Goal: Task Accomplishment & Management: Complete application form

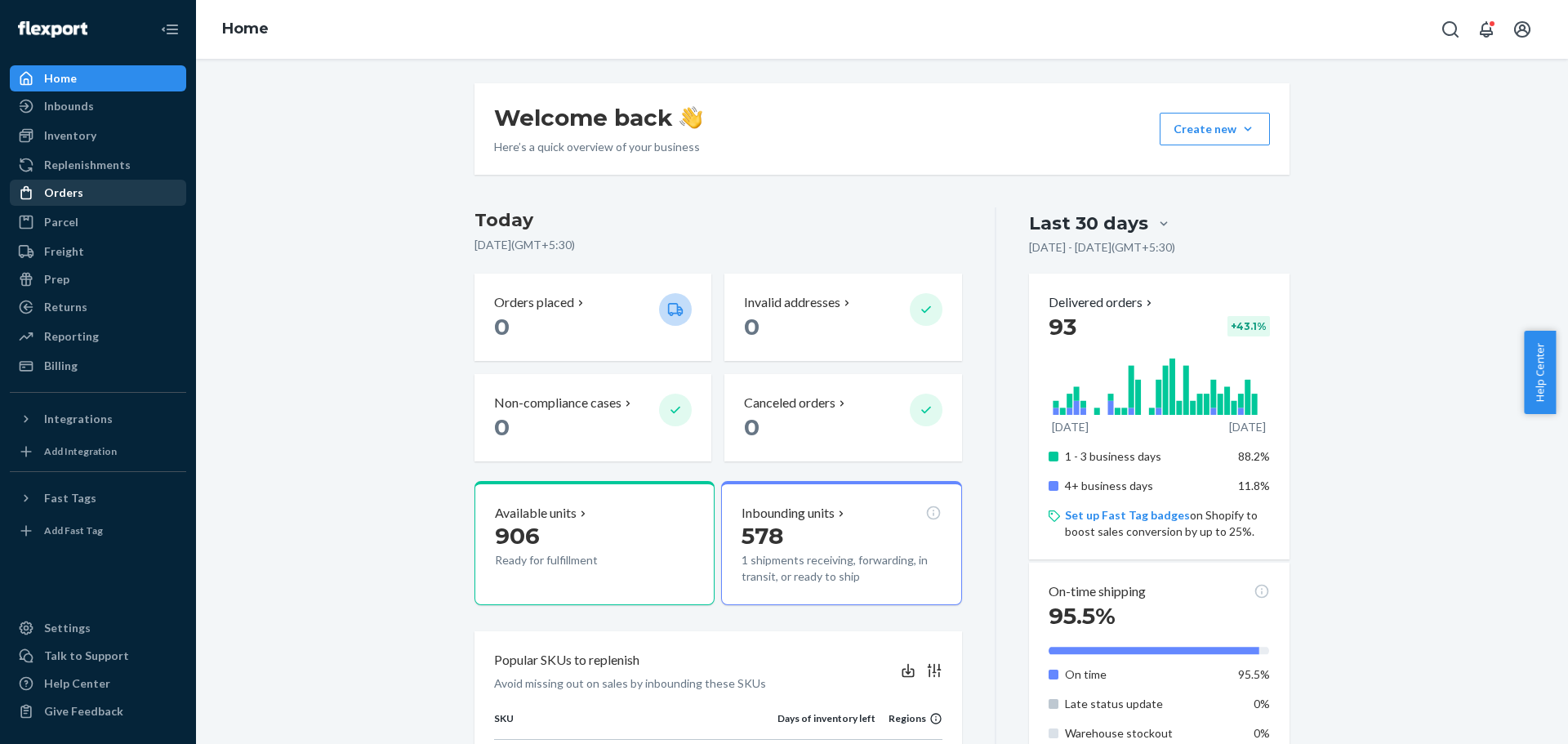
click at [69, 194] on div "Orders" at bounding box center [64, 192] width 39 height 16
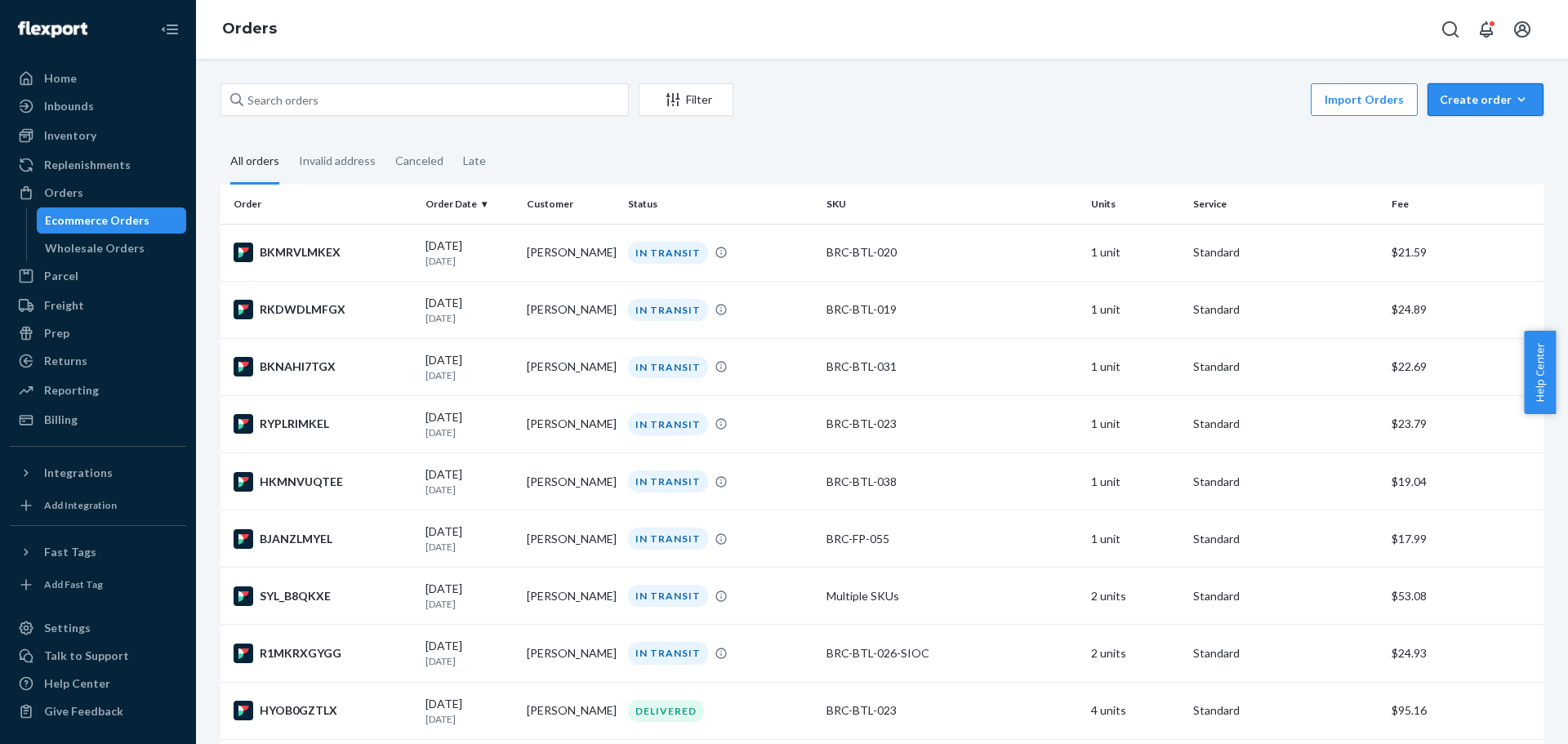
click at [1471, 109] on button "Create order Ecommerce order Removal order" at bounding box center [1485, 99] width 116 height 33
click at [1471, 133] on span "Ecommerce order" at bounding box center [1495, 138] width 102 height 11
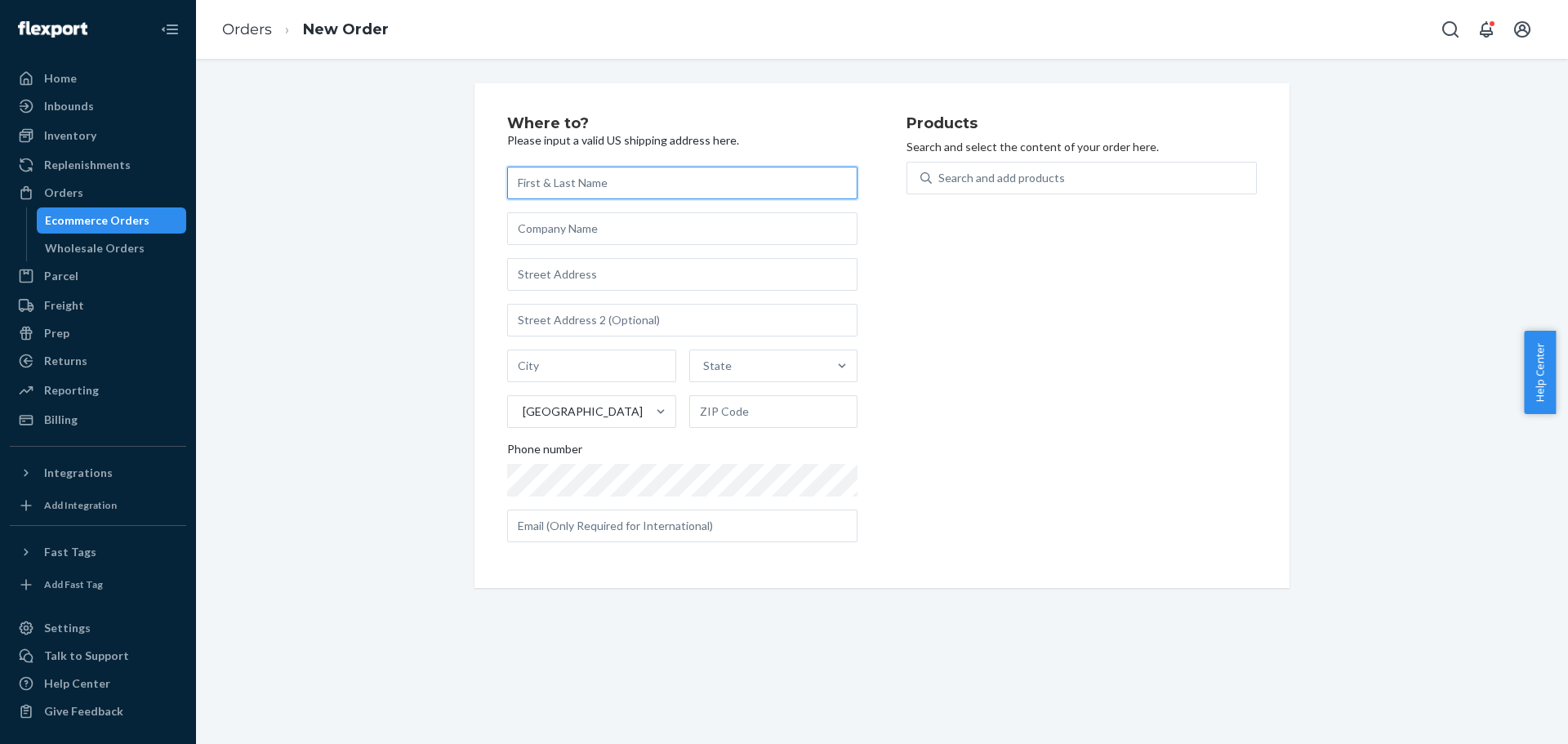
click at [599, 180] on input "text" at bounding box center [683, 183] width 351 height 33
click at [702, 174] on input "text" at bounding box center [683, 183] width 351 height 33
paste input "[PERSON_NAME]"
type input "[PERSON_NAME]"
click at [662, 234] on input "text" at bounding box center [683, 229] width 351 height 33
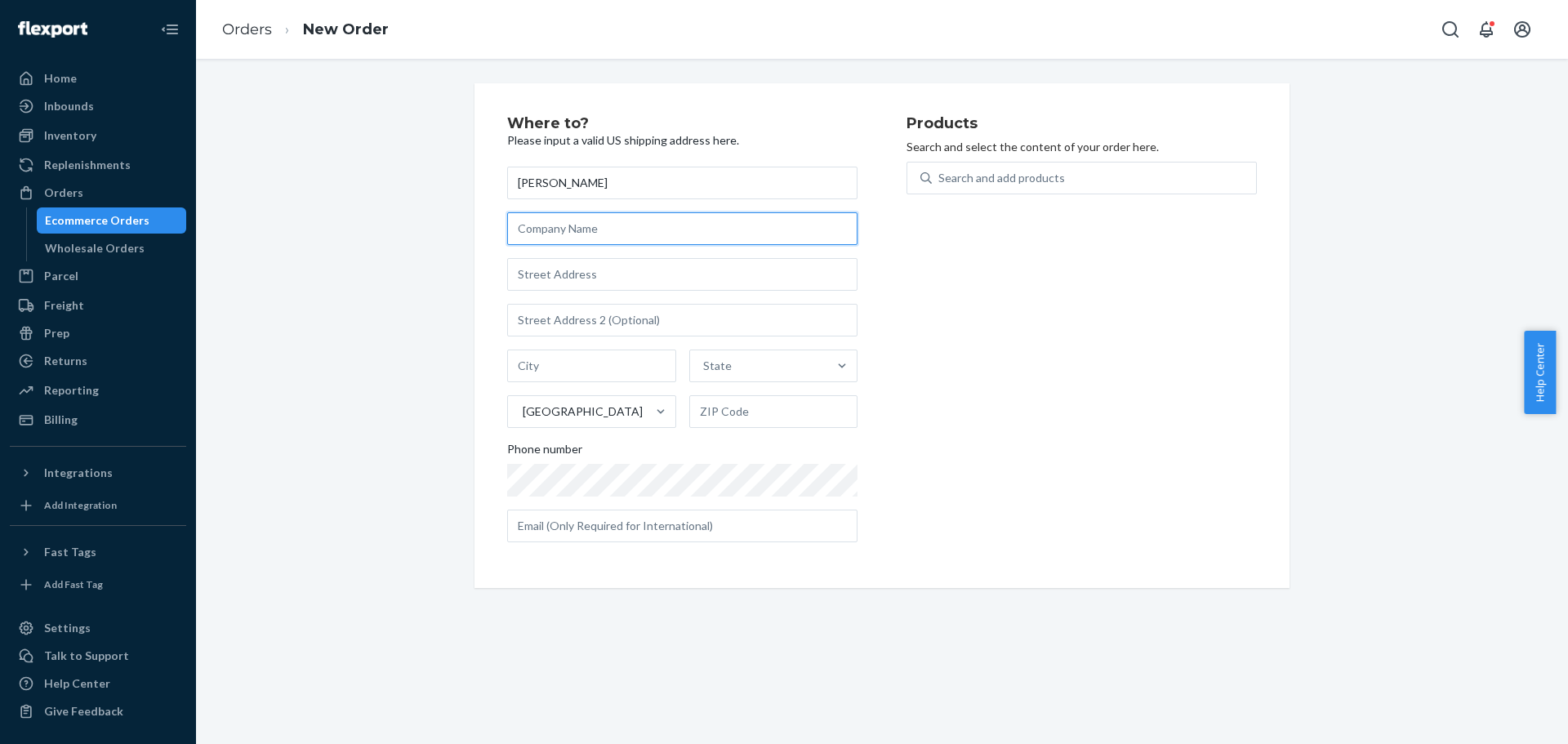
paste input "Furstenfeld LLC c/o [DOMAIN_NAME]"
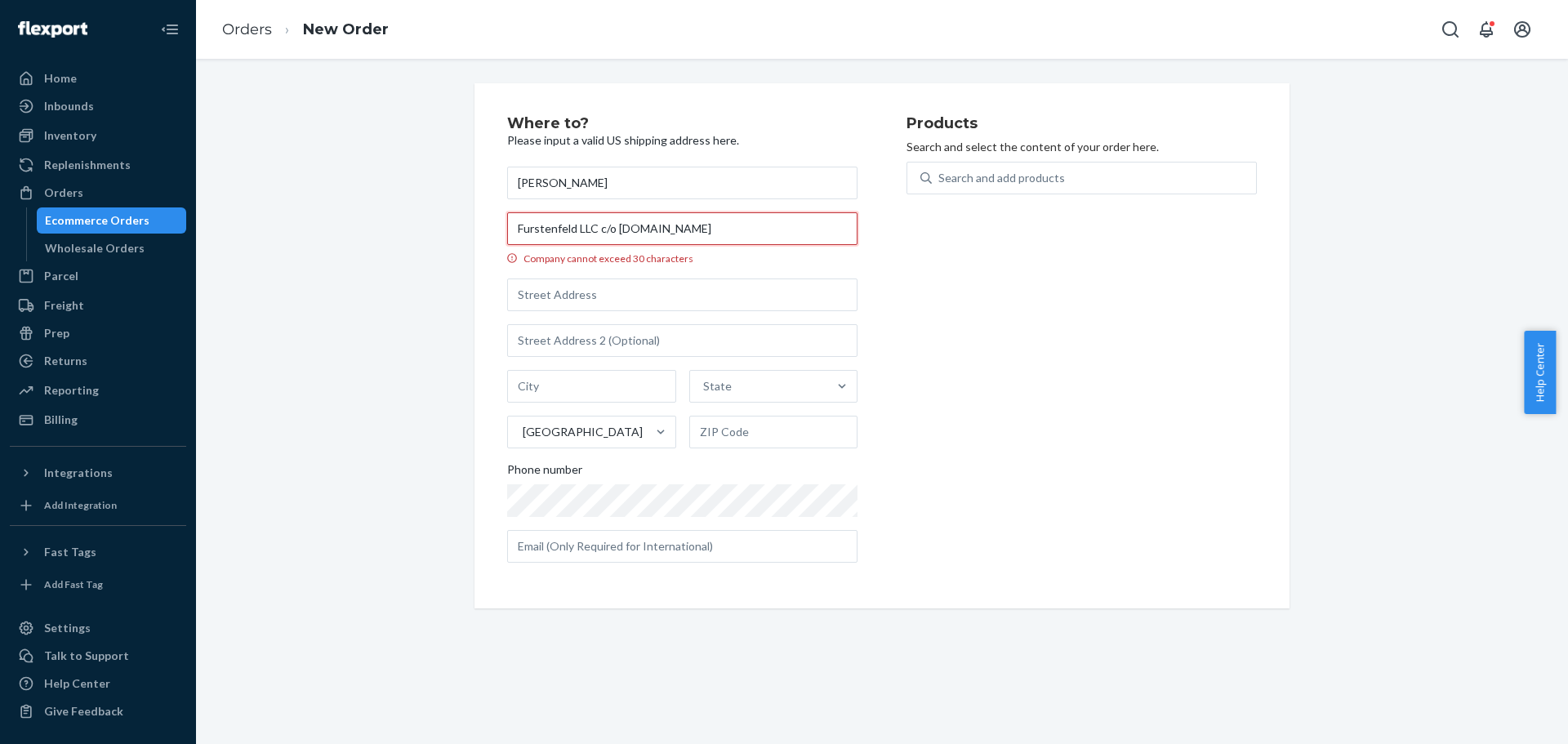
click at [694, 230] on input "Furstenfeld LLC c/o [DOMAIN_NAME]" at bounding box center [683, 229] width 351 height 33
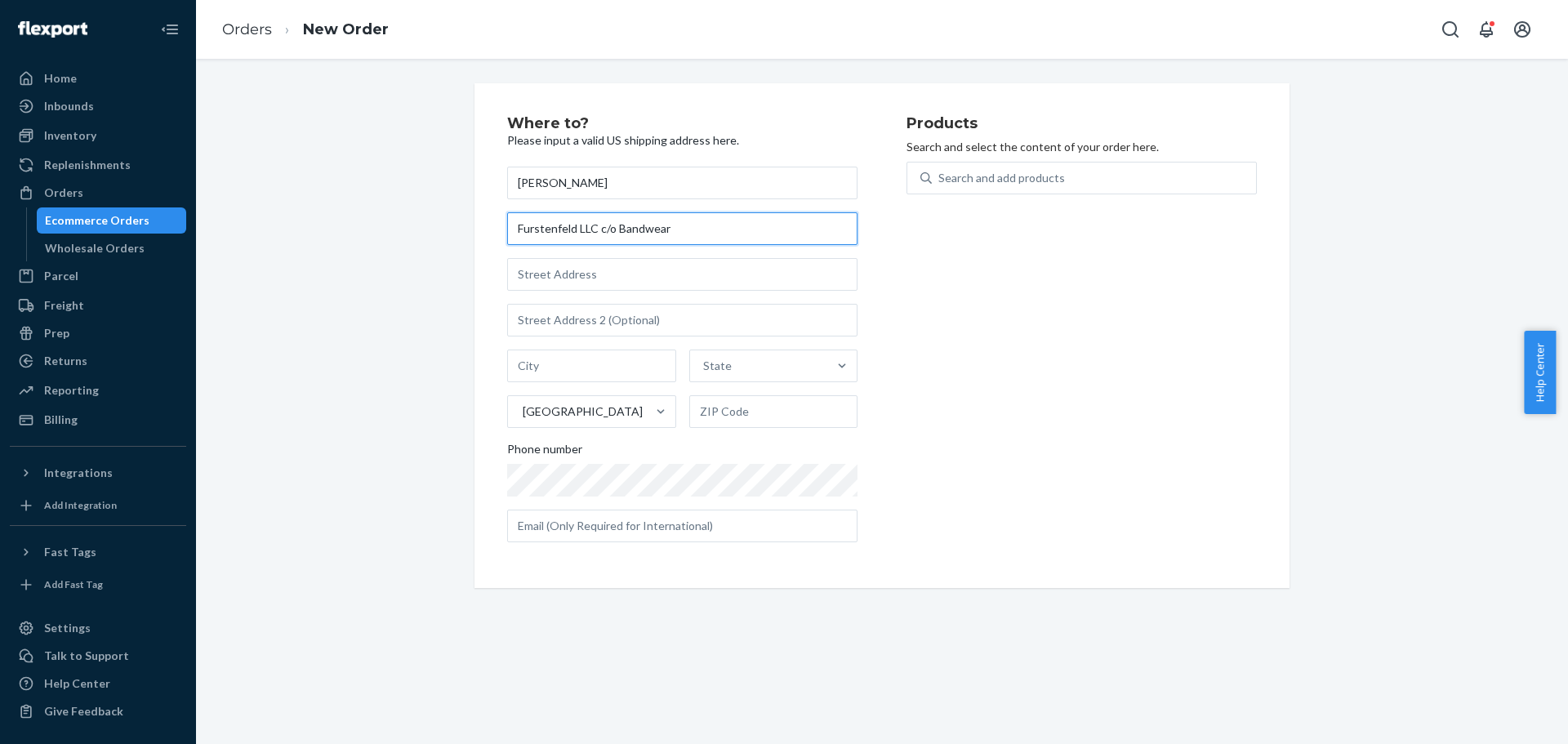
type input "Furstenfeld LLC c/o Bandwear"
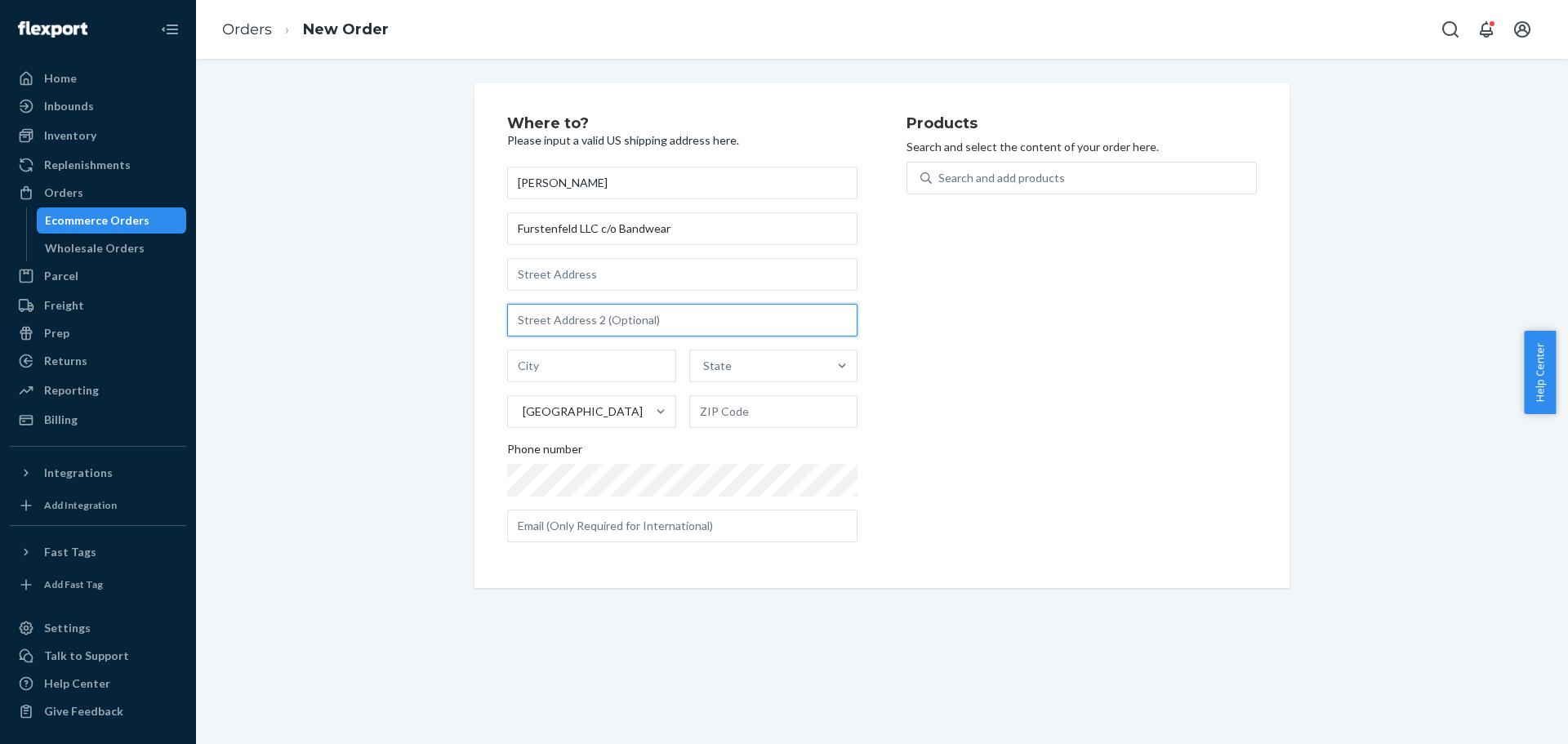
click at [617, 325] on input "text" at bounding box center [683, 320] width 351 height 33
click at [615, 272] on input "text" at bounding box center [683, 275] width 351 height 33
paste input "2025 Midway Road, Suite C"
click at [745, 261] on input "2025 Midway Road, Suite C" at bounding box center [683, 275] width 351 height 33
type input "2025 Midway Road, Suite C"
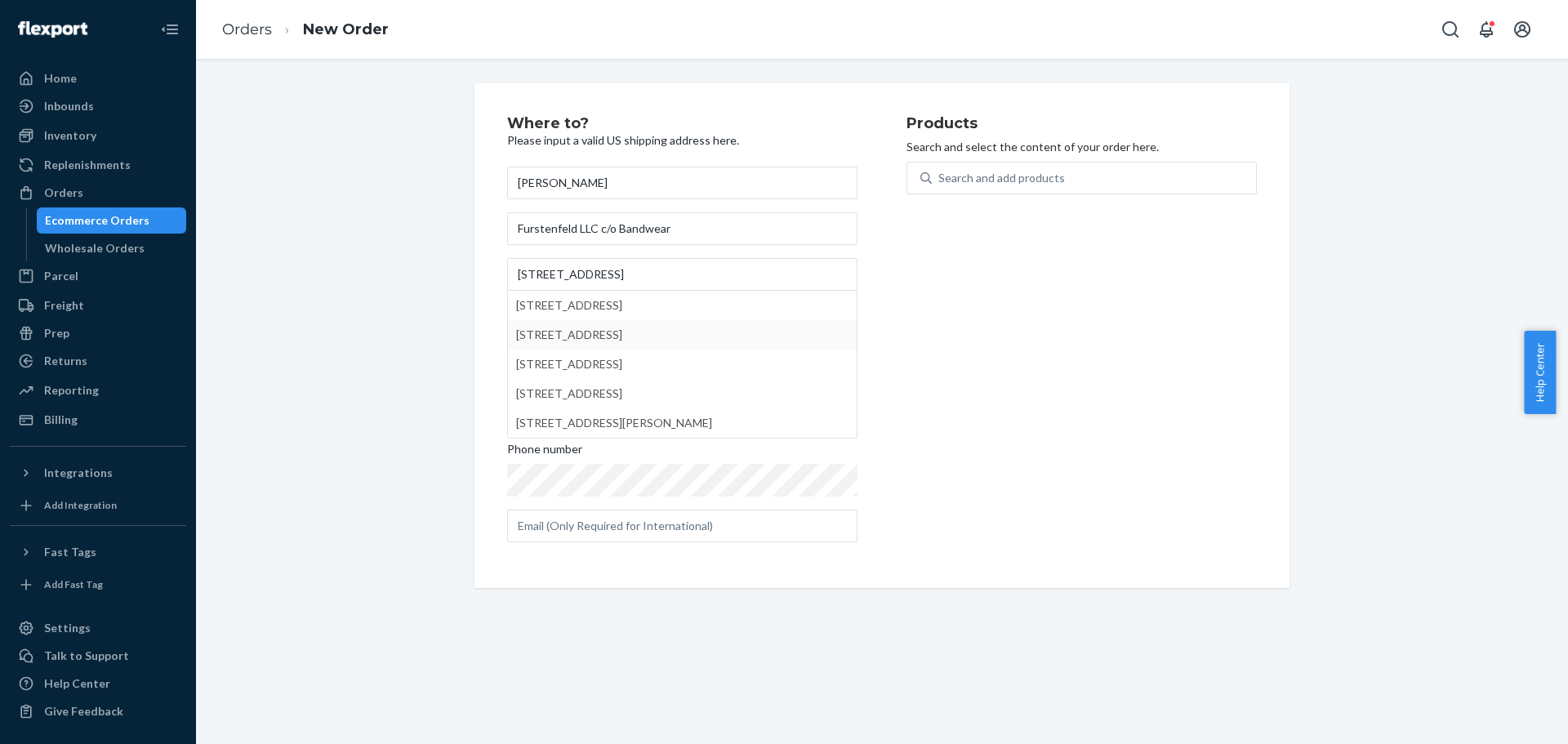
type input "Ste C"
type input "Carrollton"
type input "75006"
type input "[GEOGRAPHIC_DATA]"
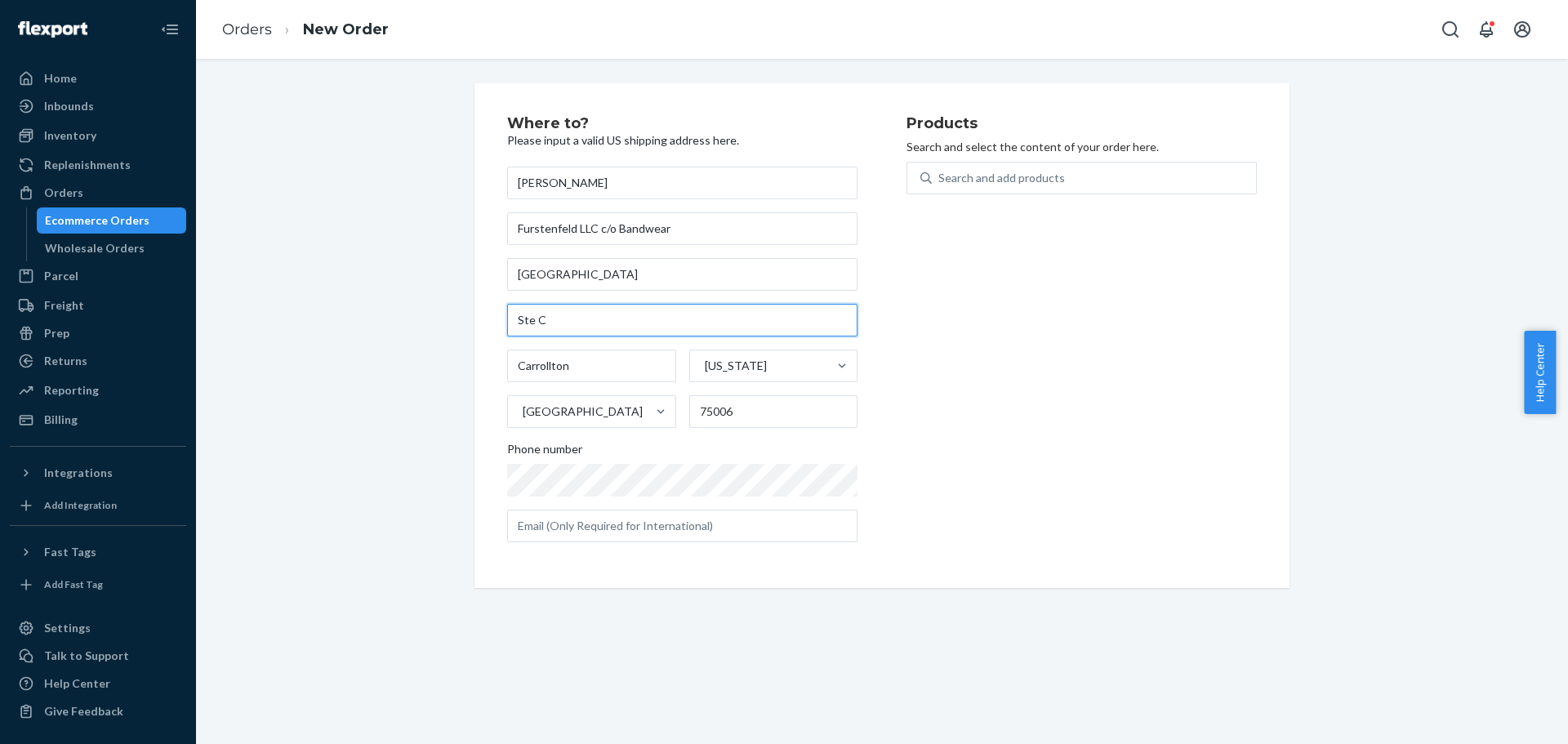
drag, startPoint x: 557, startPoint y: 322, endPoint x: 474, endPoint y: 321, distance: 83.0
click at [474, 322] on div "Where to? Please input a valid US shipping address here. Michael Swinford Furst…" at bounding box center [882, 336] width 815 height 505
click at [647, 272] on input "[GEOGRAPHIC_DATA]" at bounding box center [683, 275] width 351 height 33
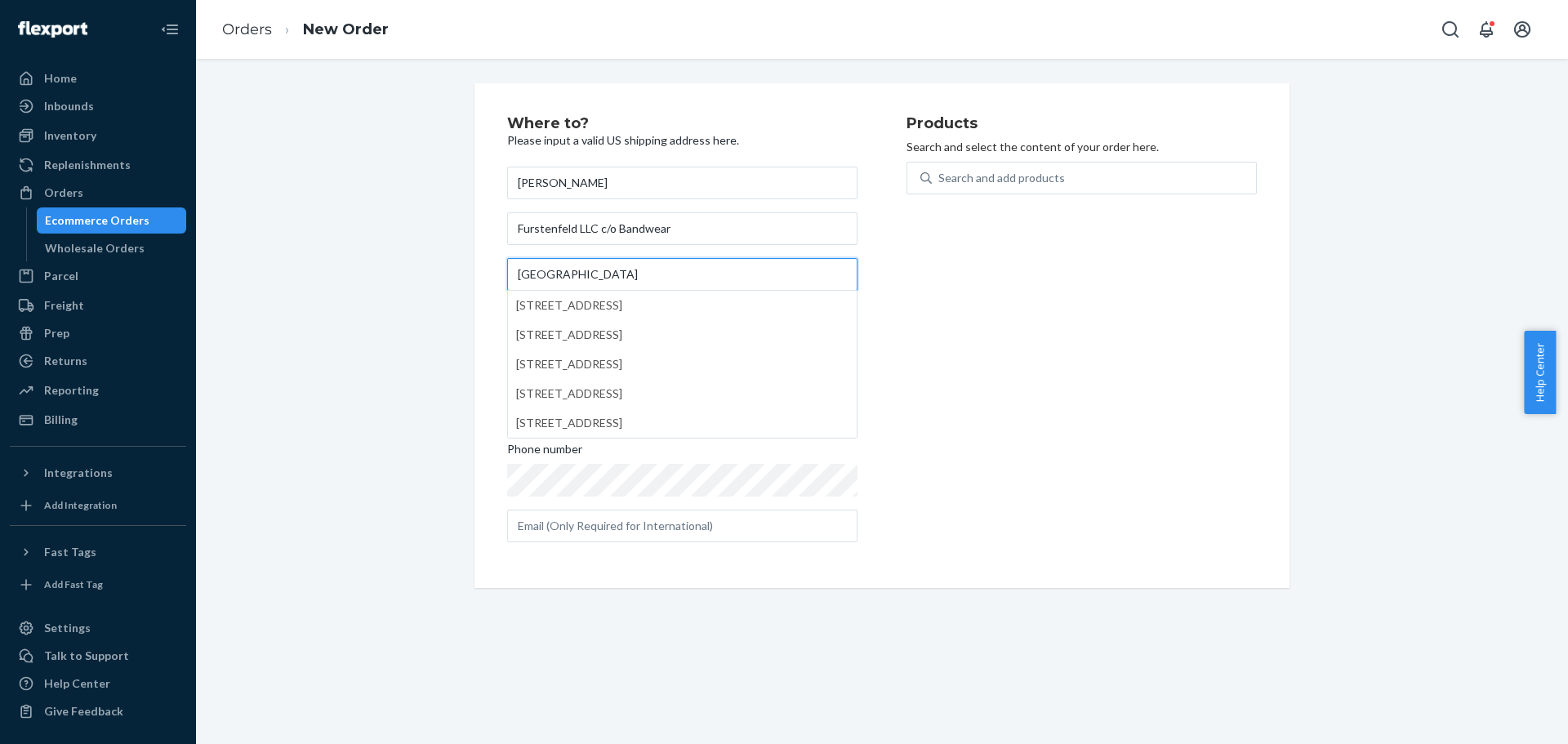
paste input "Ste C"
click at [603, 275] on input "2025 Midway Rd Ste C" at bounding box center [683, 275] width 351 height 33
type input "2025 Midway Rd Suite C"
click at [1031, 364] on div "Products Search and select the content of your order here. Search and add produ…" at bounding box center [1082, 336] width 351 height 440
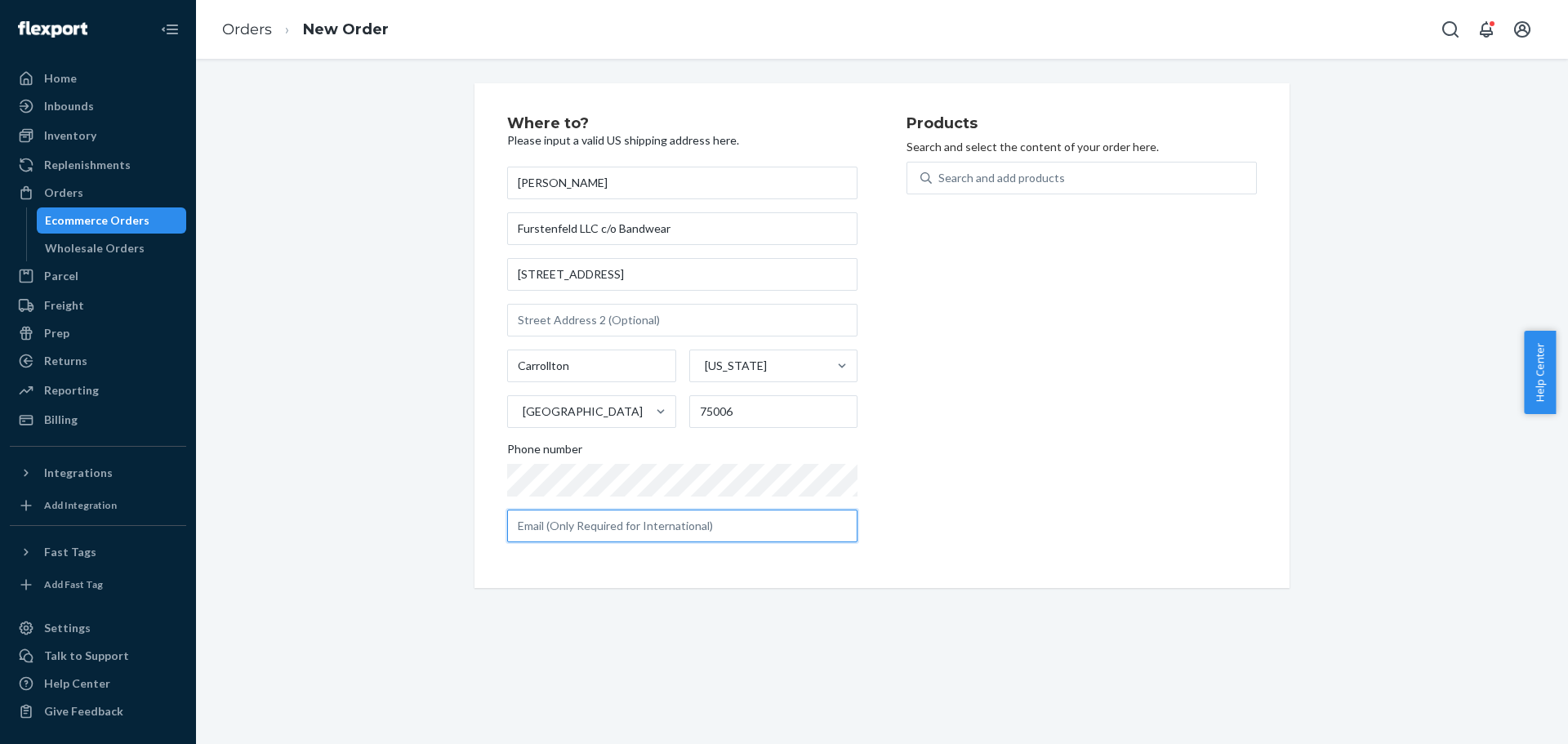
click at [707, 530] on input "text" at bounding box center [683, 526] width 351 height 33
click at [1011, 166] on div "Search and add products" at bounding box center [1094, 178] width 324 height 30
click at [940, 170] on input "Search and add products" at bounding box center [939, 178] width 2 height 16
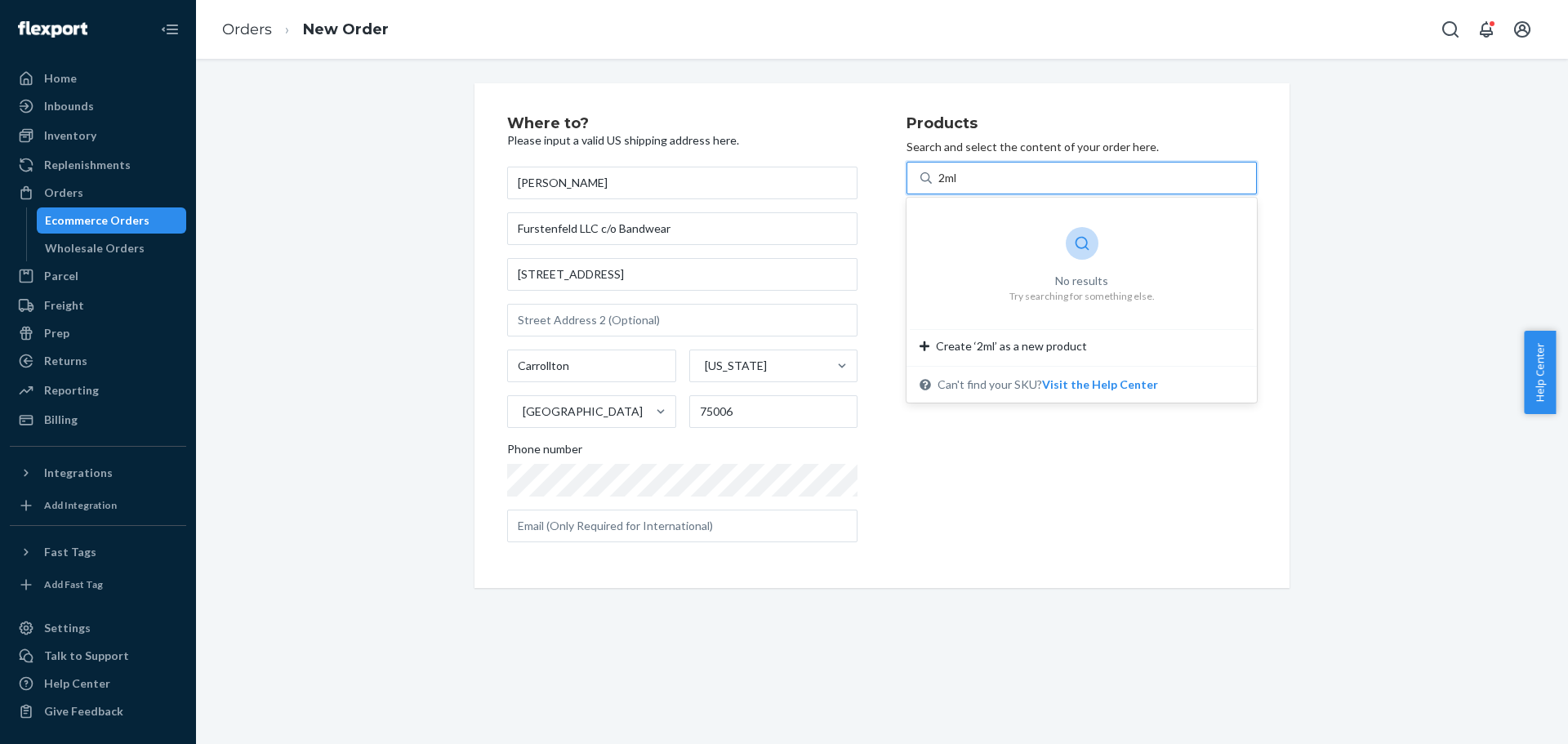
type input "2ml"
click at [1053, 177] on div "Search and add products" at bounding box center [1001, 178] width 126 height 16
click at [940, 177] on input "0 results available. Use Up and Down to choose options, press Enter to select t…" at bounding box center [939, 178] width 2 height 16
click at [939, 183] on input "2ml" at bounding box center [950, 178] width 23 height 16
type input "2 ml"
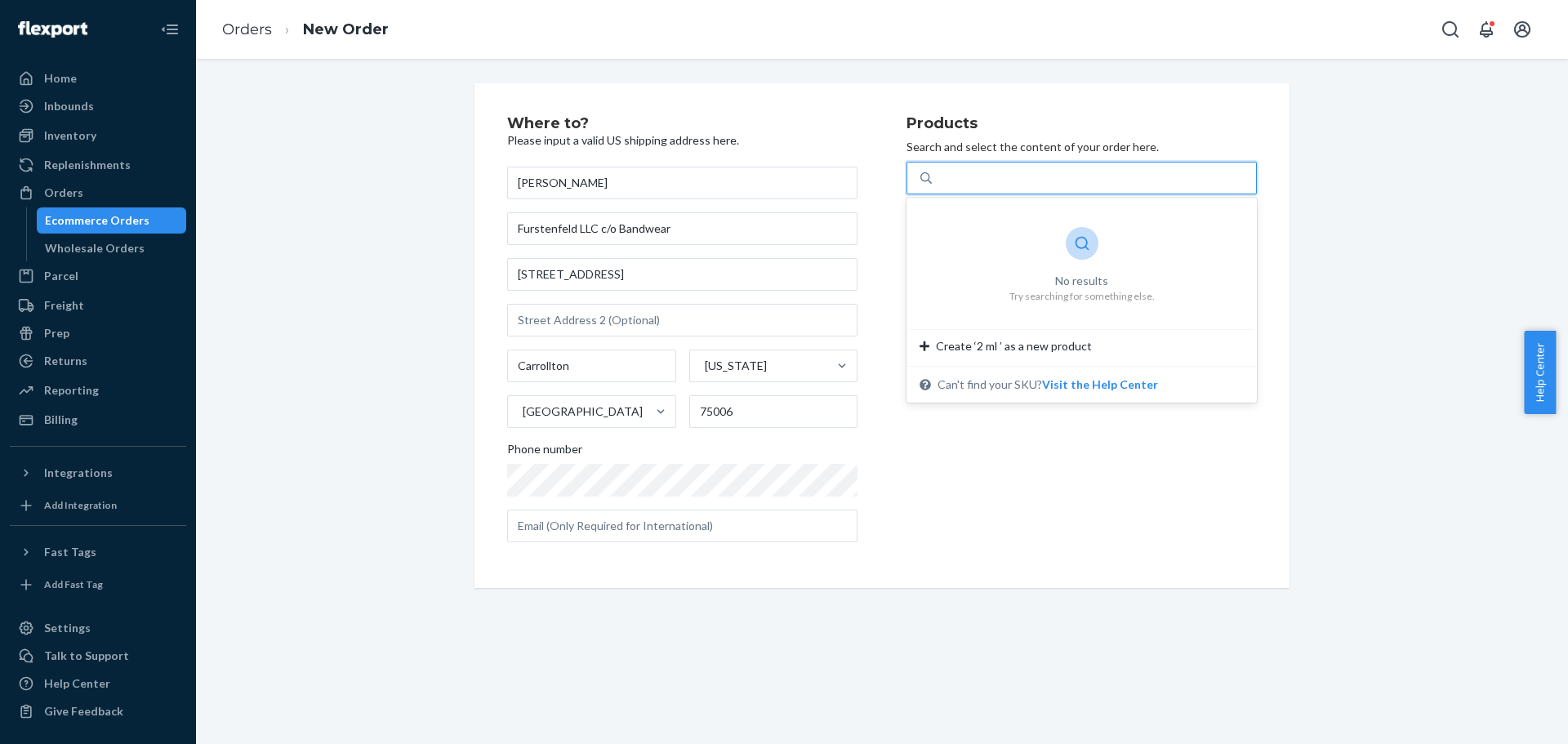
click at [970, 177] on div "2 ml" at bounding box center [1094, 178] width 324 height 30
click at [964, 177] on input "0 results available for search term 2 ml . Use Up and Down to choose options, p…" at bounding box center [951, 178] width 25 height 16
click at [970, 177] on div "Search and add products" at bounding box center [1001, 178] width 126 height 16
click at [940, 177] on input "0 results available. Use Up and Down to choose options, press Enter to select t…" at bounding box center [939, 178] width 2 height 16
click at [970, 177] on div "Search and add products" at bounding box center [1001, 178] width 126 height 16
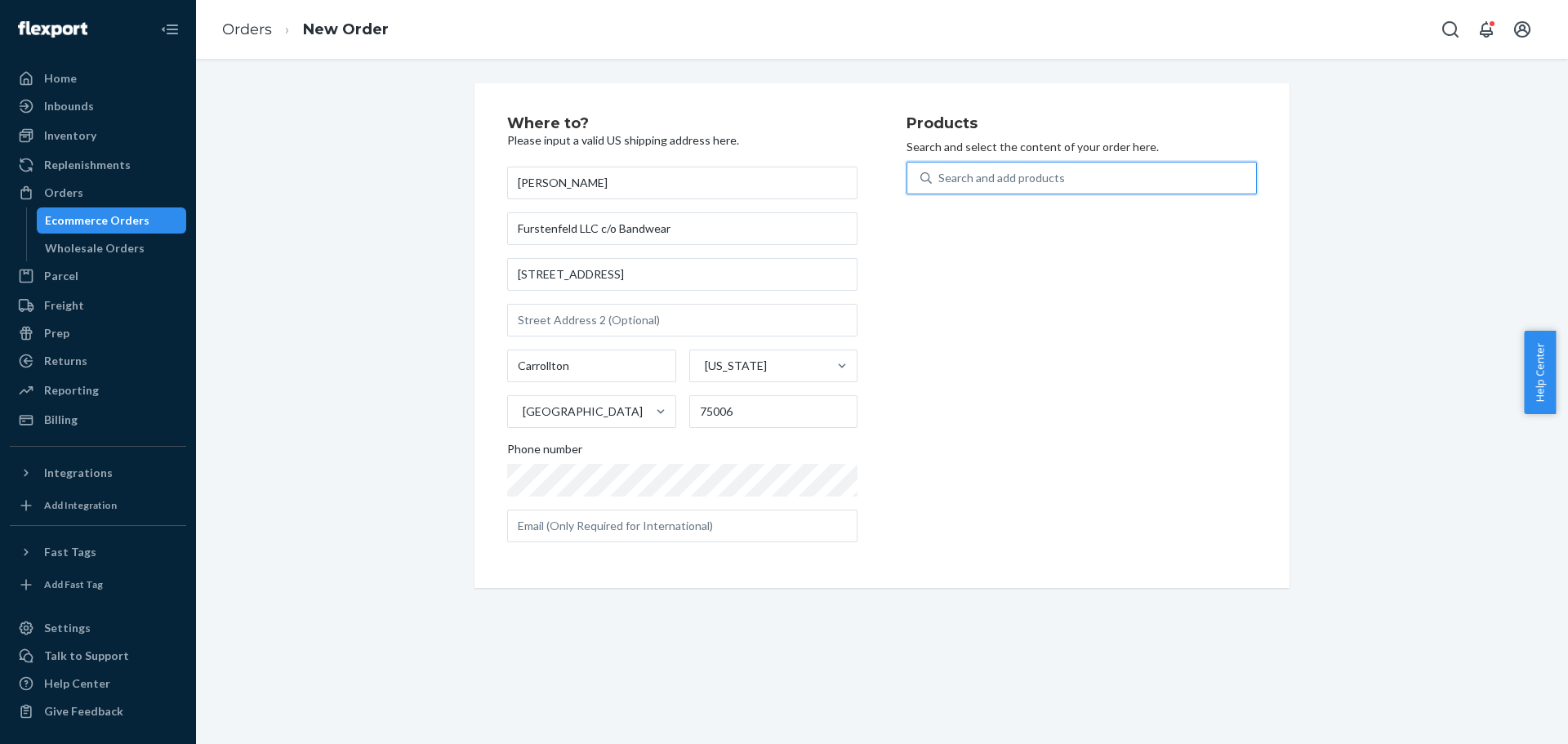
click at [940, 177] on input "0 results available. Use Up and Down to choose options, press Enter to select t…" at bounding box center [939, 178] width 2 height 16
click at [1039, 176] on div "Search and add products" at bounding box center [1001, 178] width 126 height 16
click at [940, 176] on input "0 results available. Select is focused ,type to refine list, press Down to open…" at bounding box center [939, 178] width 2 height 16
type input "2"
click at [1087, 178] on div "Search and add products" at bounding box center [1094, 178] width 324 height 30
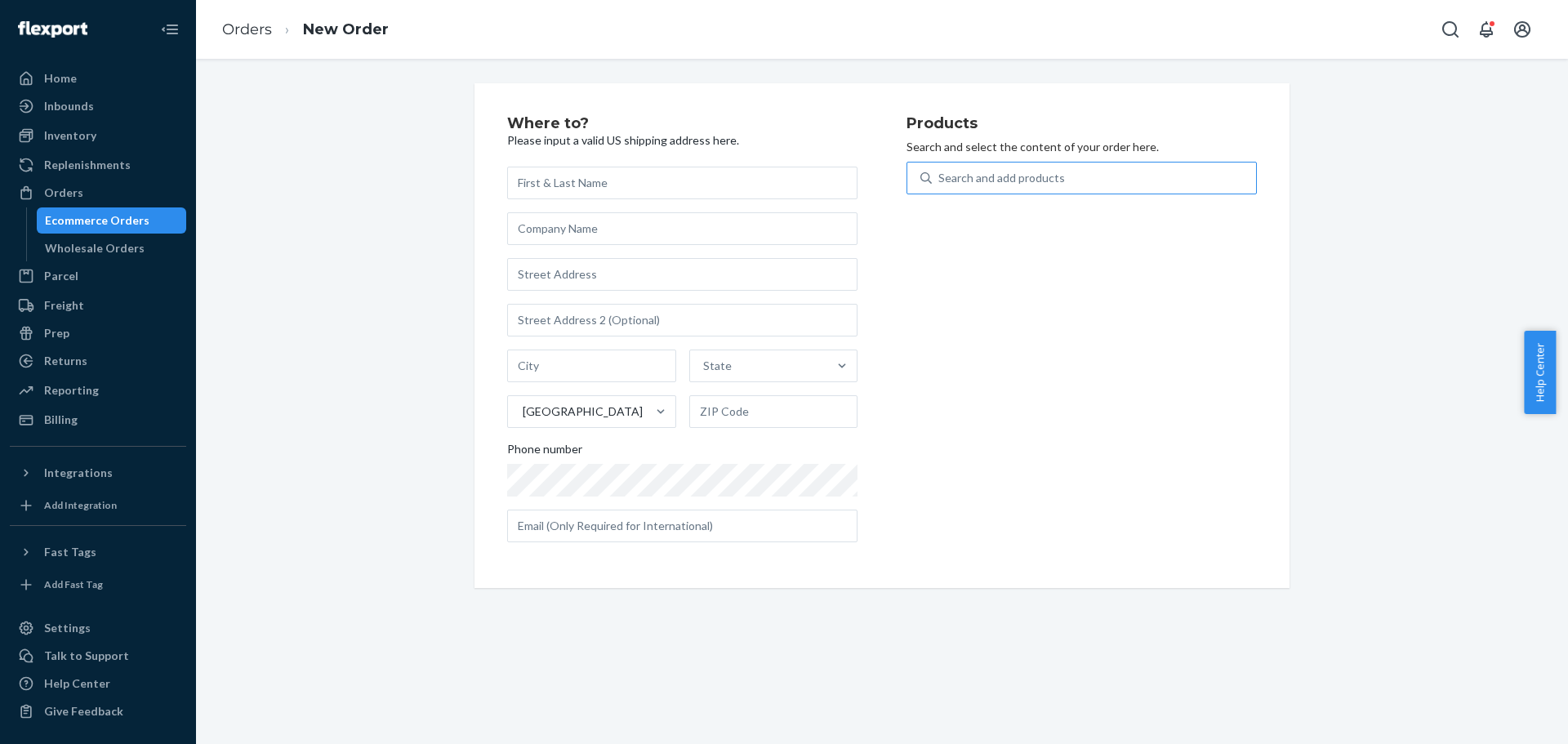
click at [940, 178] on input "Search and add products" at bounding box center [939, 178] width 2 height 16
type input "2ml"
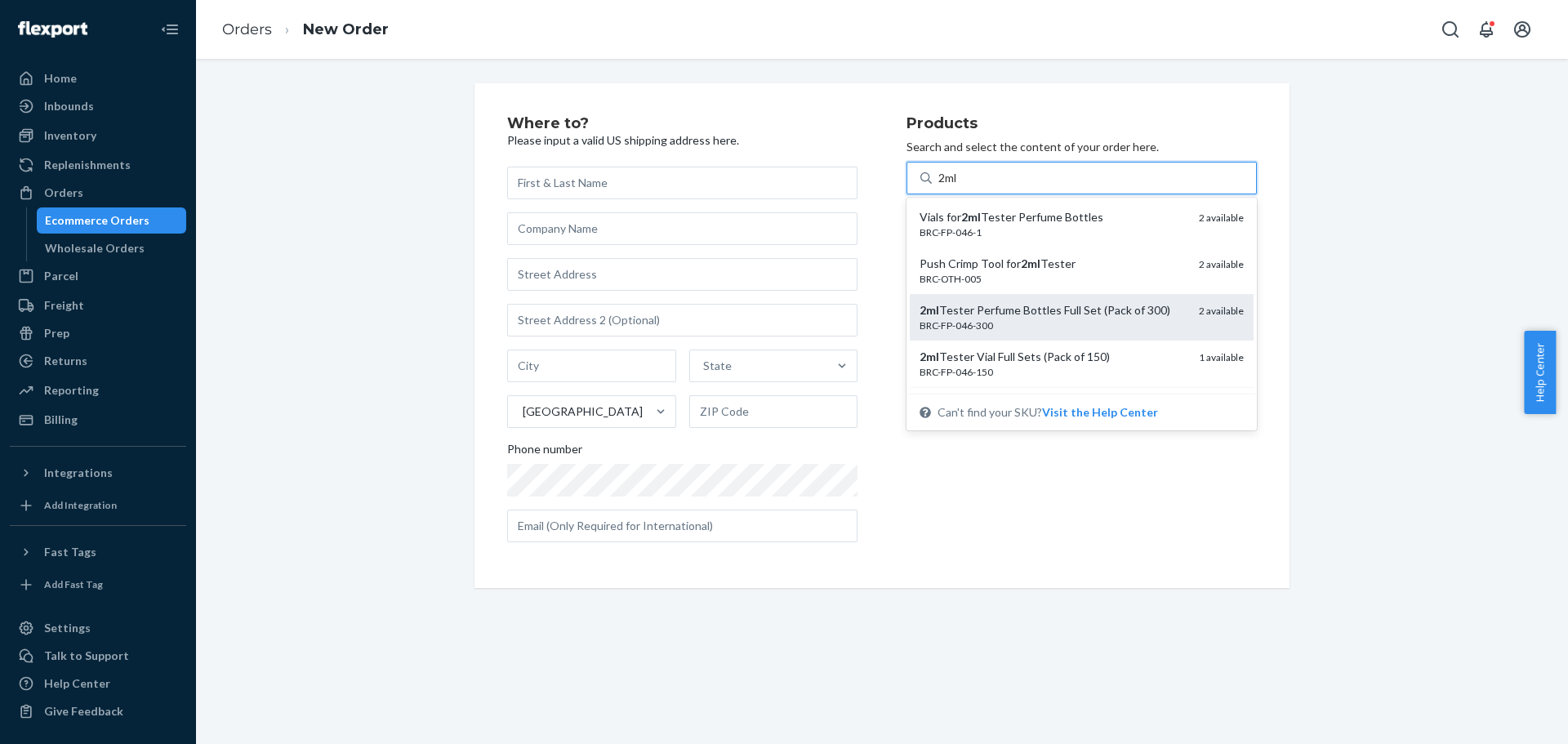
scroll to position [31, 0]
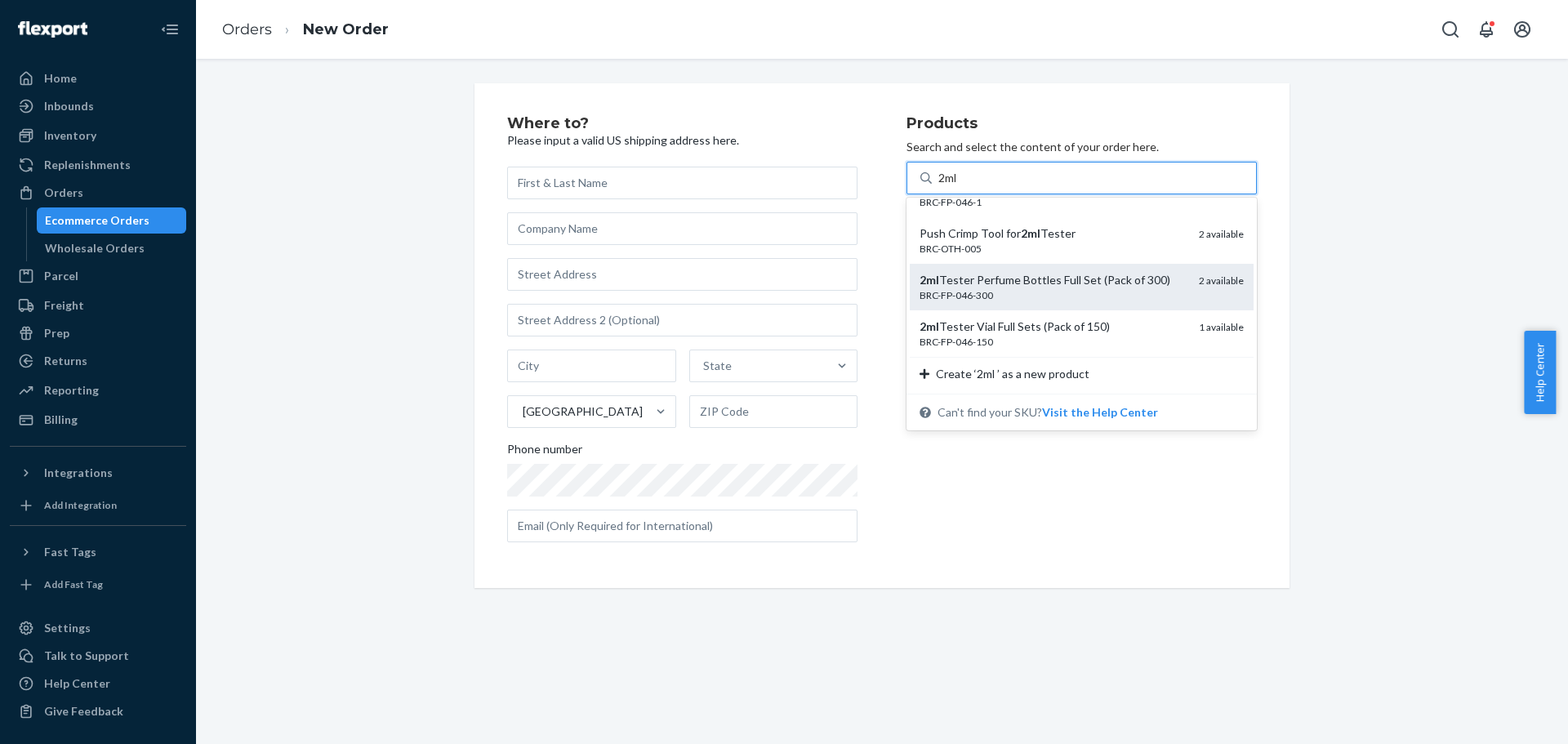
click at [1078, 282] on div "2ml Tester Perfume Bottles Full Set (Pack of 300)" at bounding box center [1053, 280] width 266 height 16
click at [961, 186] on input "2ml" at bounding box center [950, 178] width 23 height 16
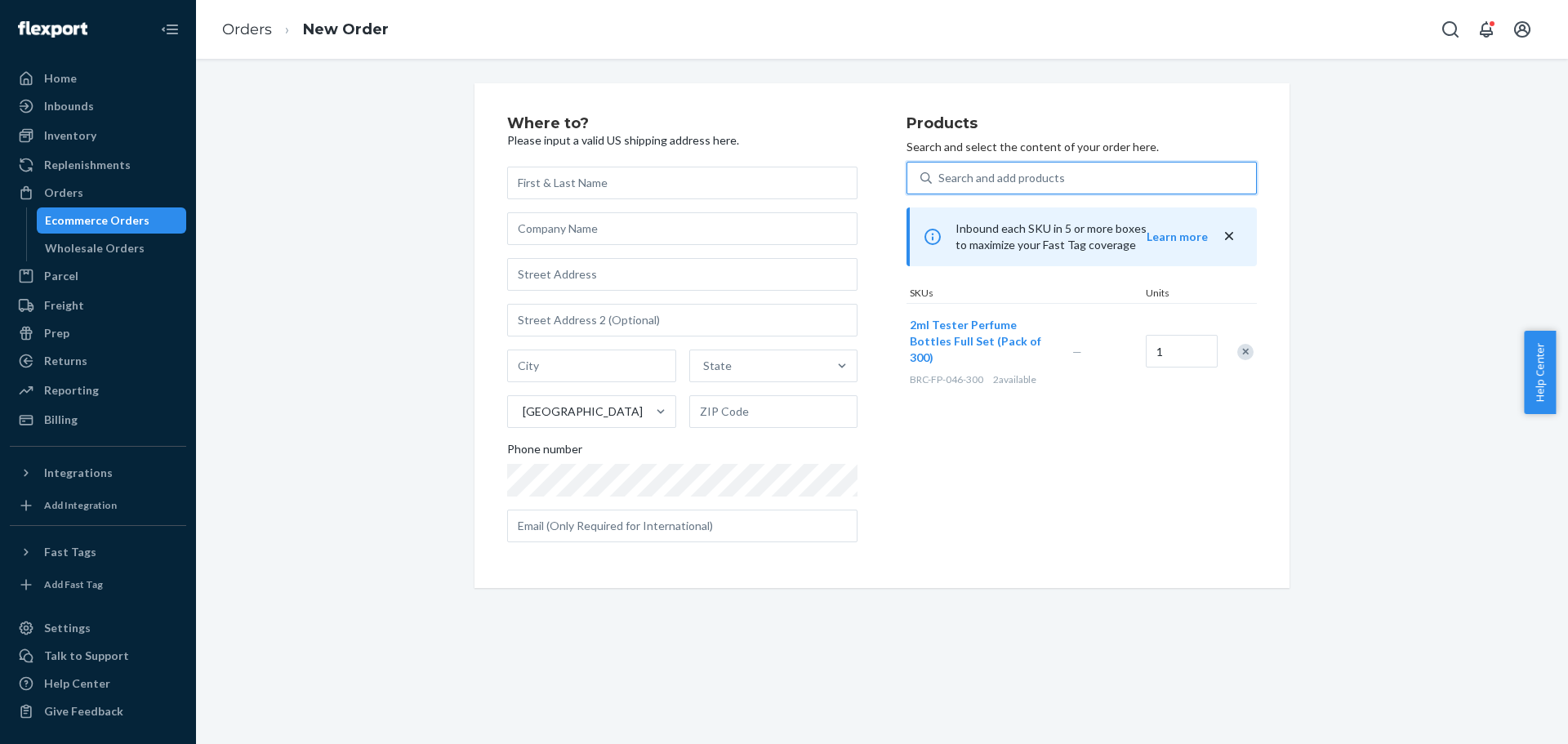
click at [1028, 166] on div "Search and add products" at bounding box center [1094, 178] width 324 height 30
click at [940, 170] on input "0 results available. Select is focused ,type to refine list, press Down to open…" at bounding box center [939, 178] width 2 height 16
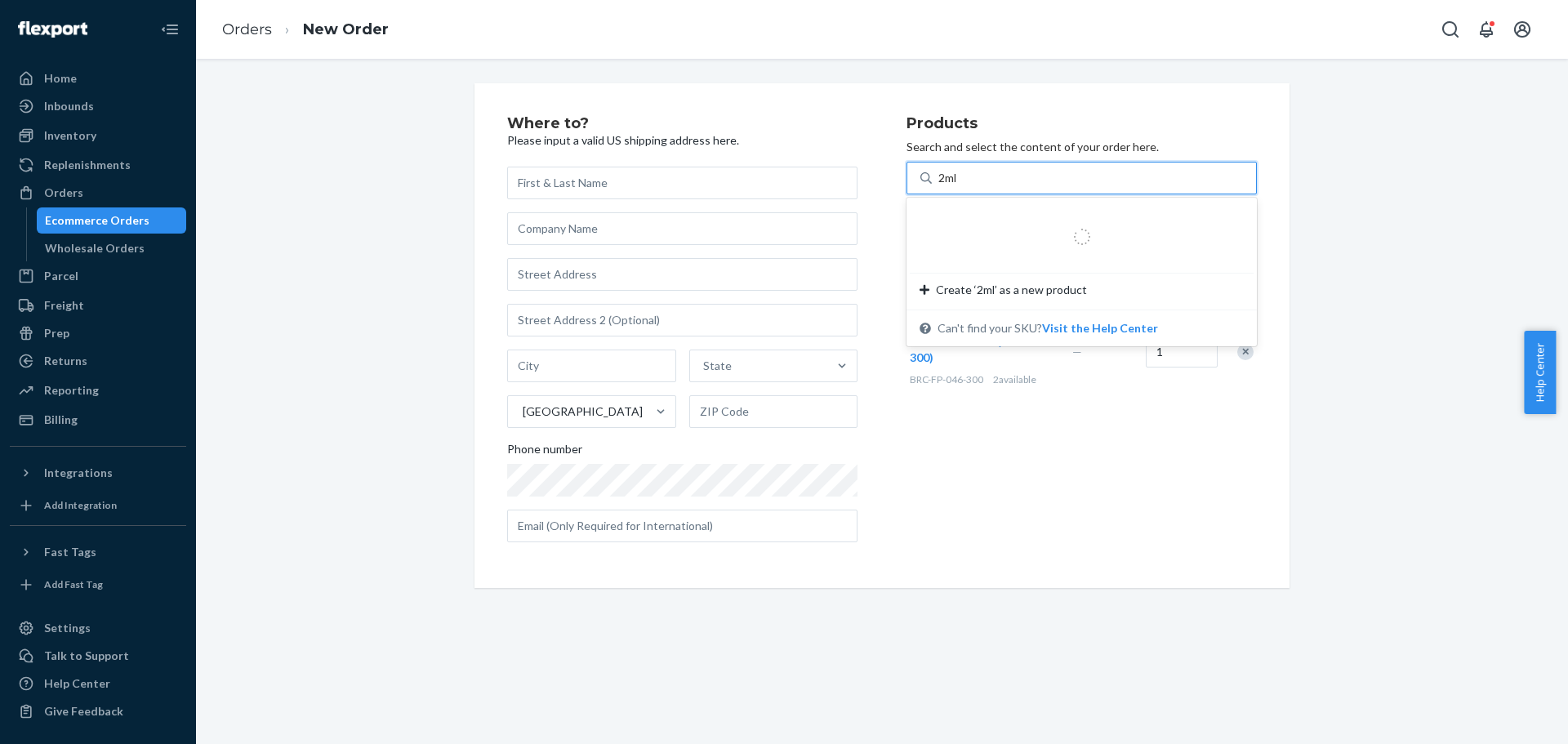
type input "2ml"
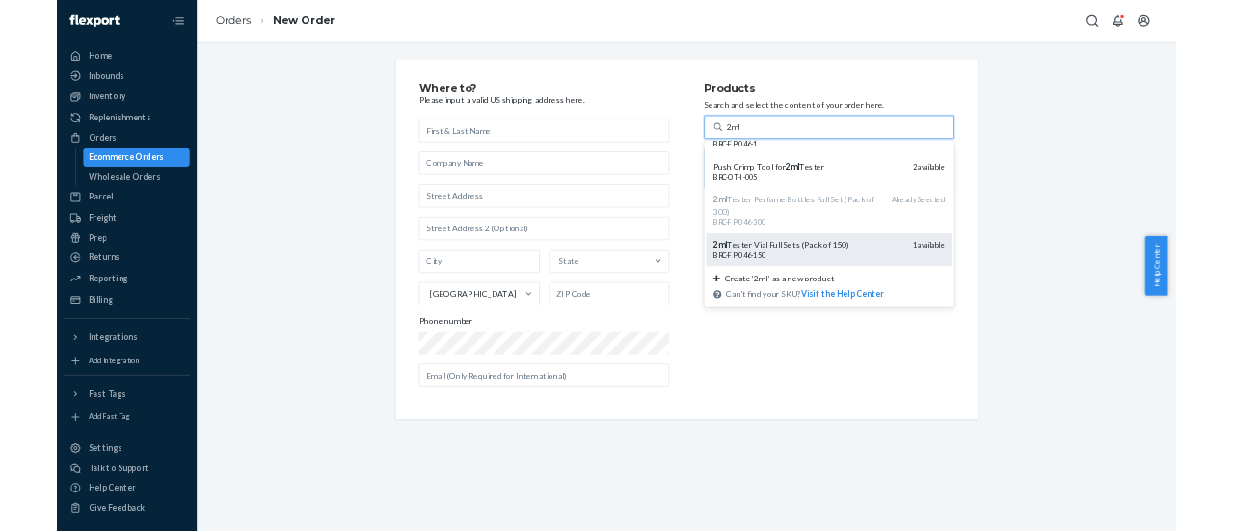
scroll to position [55, 0]
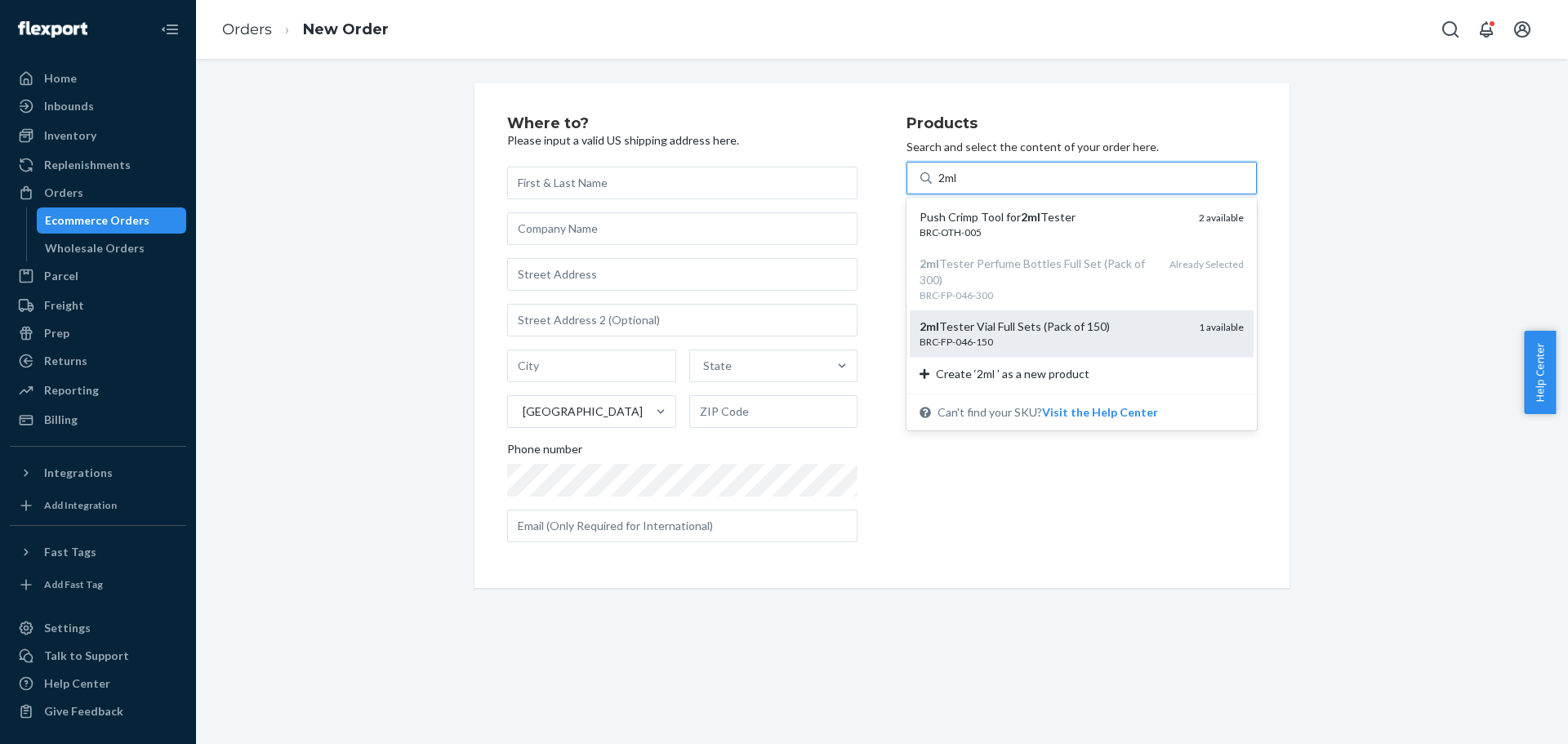
click at [1077, 334] on div "2ml Tester Vial Full Sets (Pack of 150)" at bounding box center [1053, 326] width 266 height 16
click at [961, 186] on input "2ml" at bounding box center [950, 178] width 23 height 16
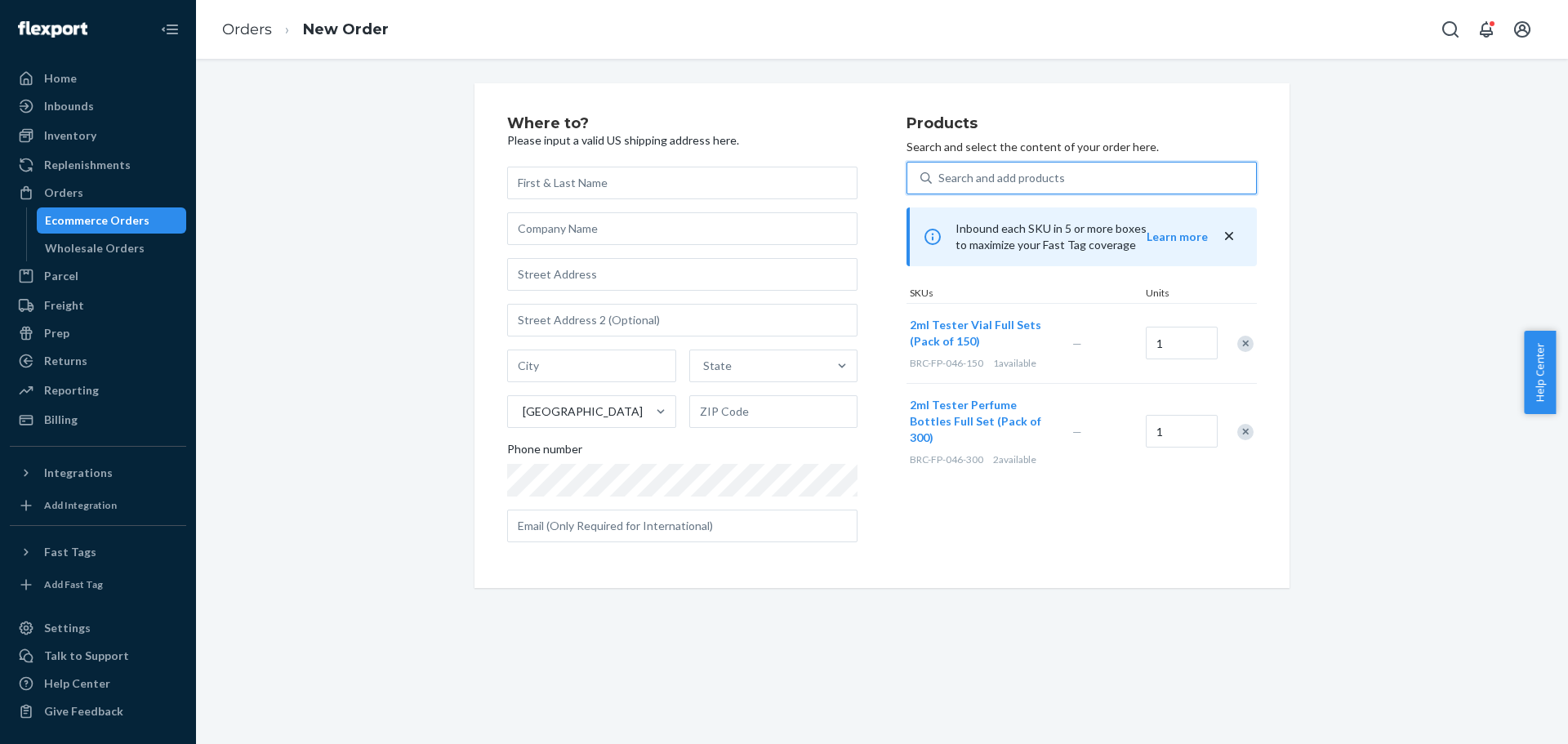
click at [1128, 172] on div "Search and add products" at bounding box center [1094, 178] width 324 height 30
click at [940, 172] on input "0 results available. Use Up and Down to choose options, press Enter to select t…" at bounding box center [939, 178] width 2 height 16
click at [1079, 175] on div "Search and add products" at bounding box center [1094, 178] width 324 height 30
click at [940, 175] on input "0 results available. Use Up and Down to choose options, press Enter to select t…" at bounding box center [939, 178] width 2 height 16
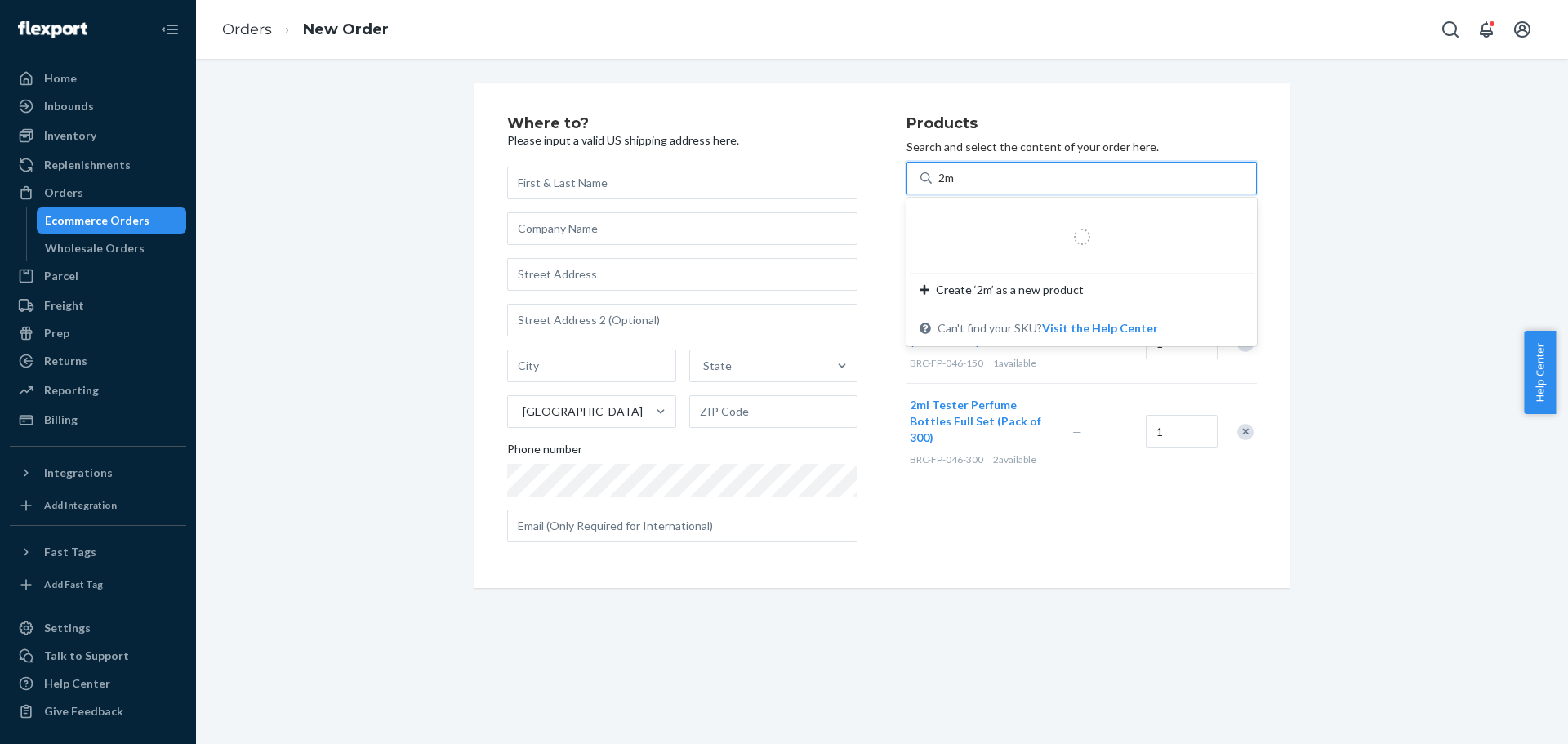
type input "2ml"
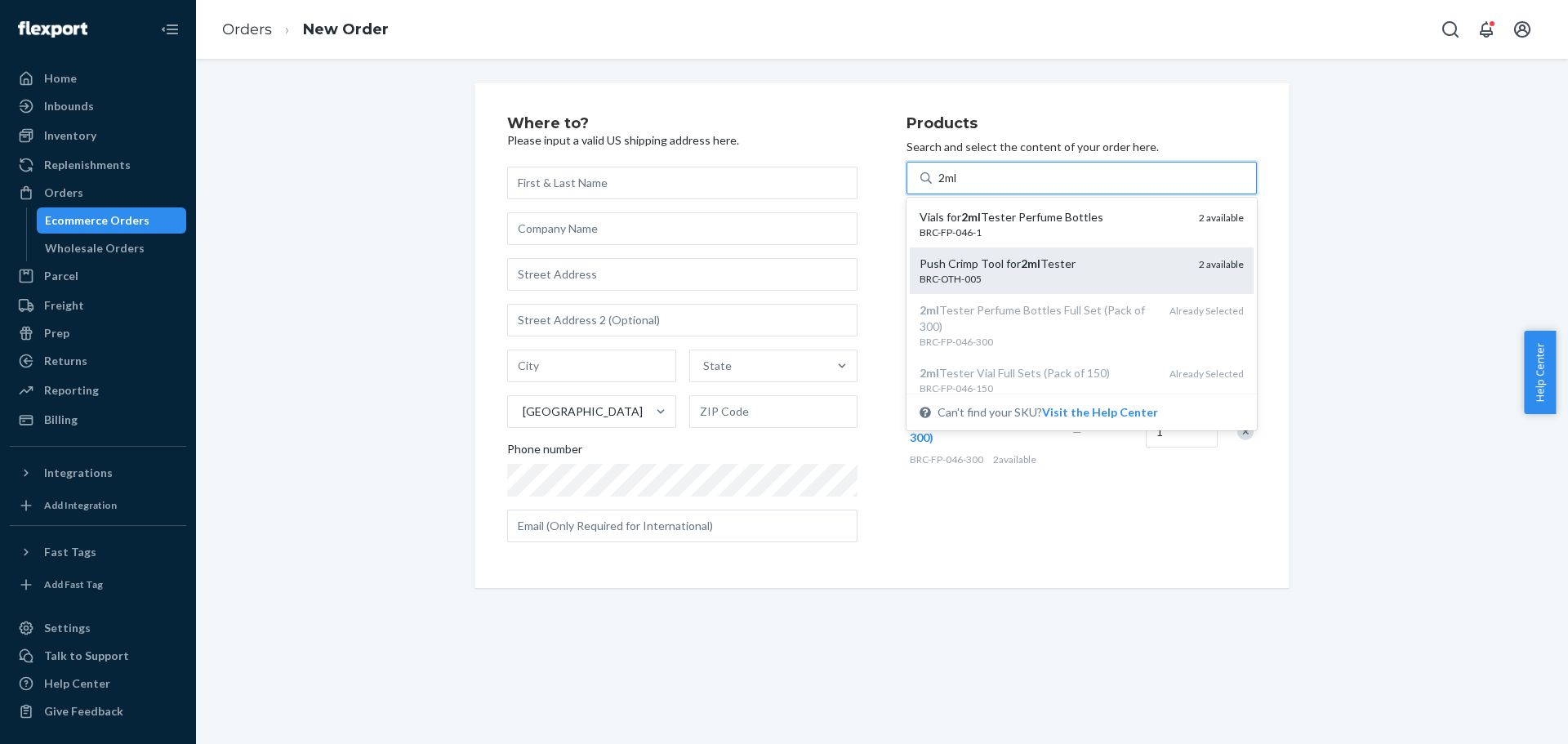
click at [1067, 264] on div "Push Crimp Tool for 2ml Tester" at bounding box center [1053, 264] width 266 height 16
click at [959, 186] on input "2ml" at bounding box center [949, 178] width 20 height 16
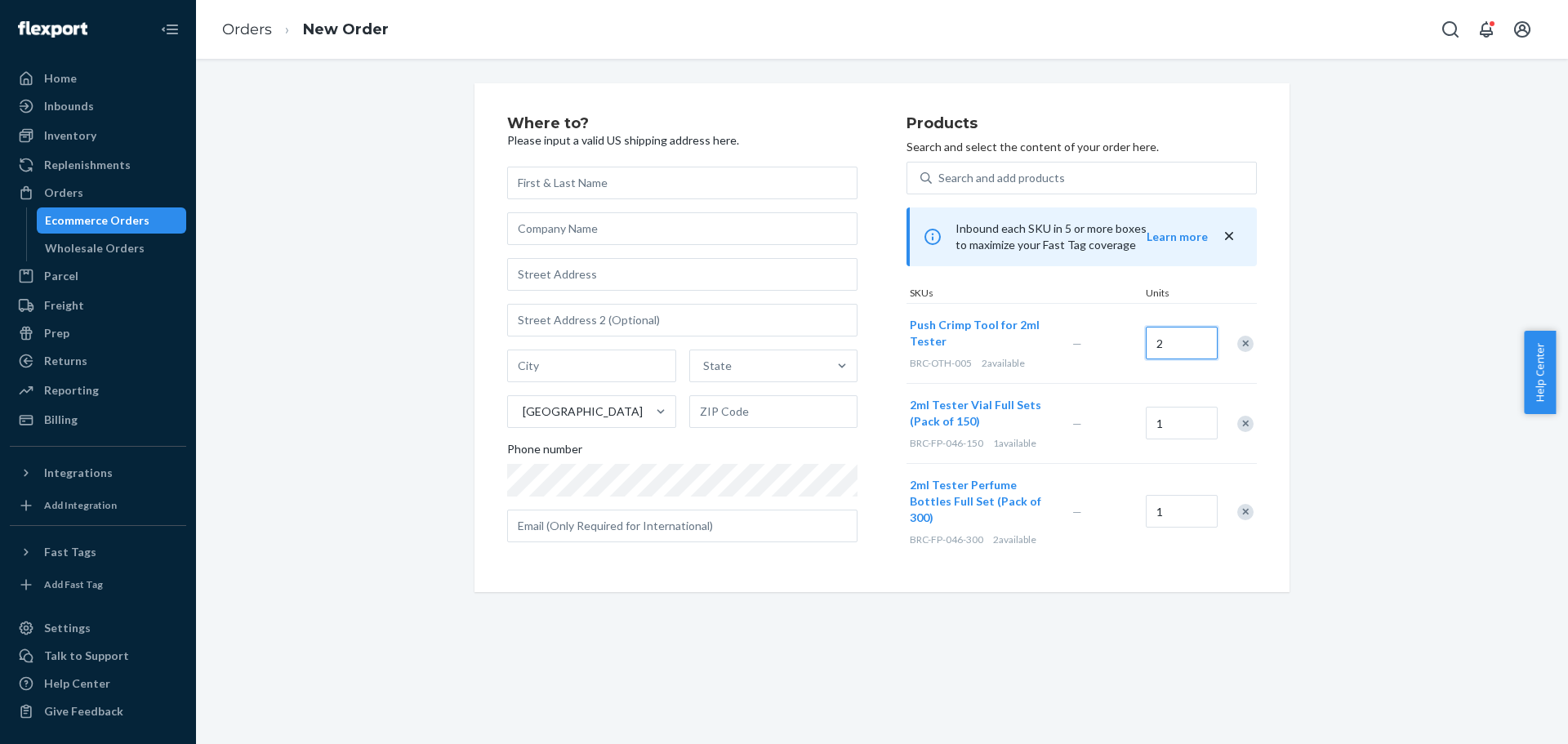
type input "2"
drag, startPoint x: 1172, startPoint y: 433, endPoint x: 1167, endPoint y: 479, distance: 46.3
click at [1172, 433] on input "1" at bounding box center [1182, 423] width 72 height 33
type input "2"
click at [1380, 360] on div "Where to? Please input a valid US shipping address here. State United States Ph…" at bounding box center [882, 337] width 1348 height 509
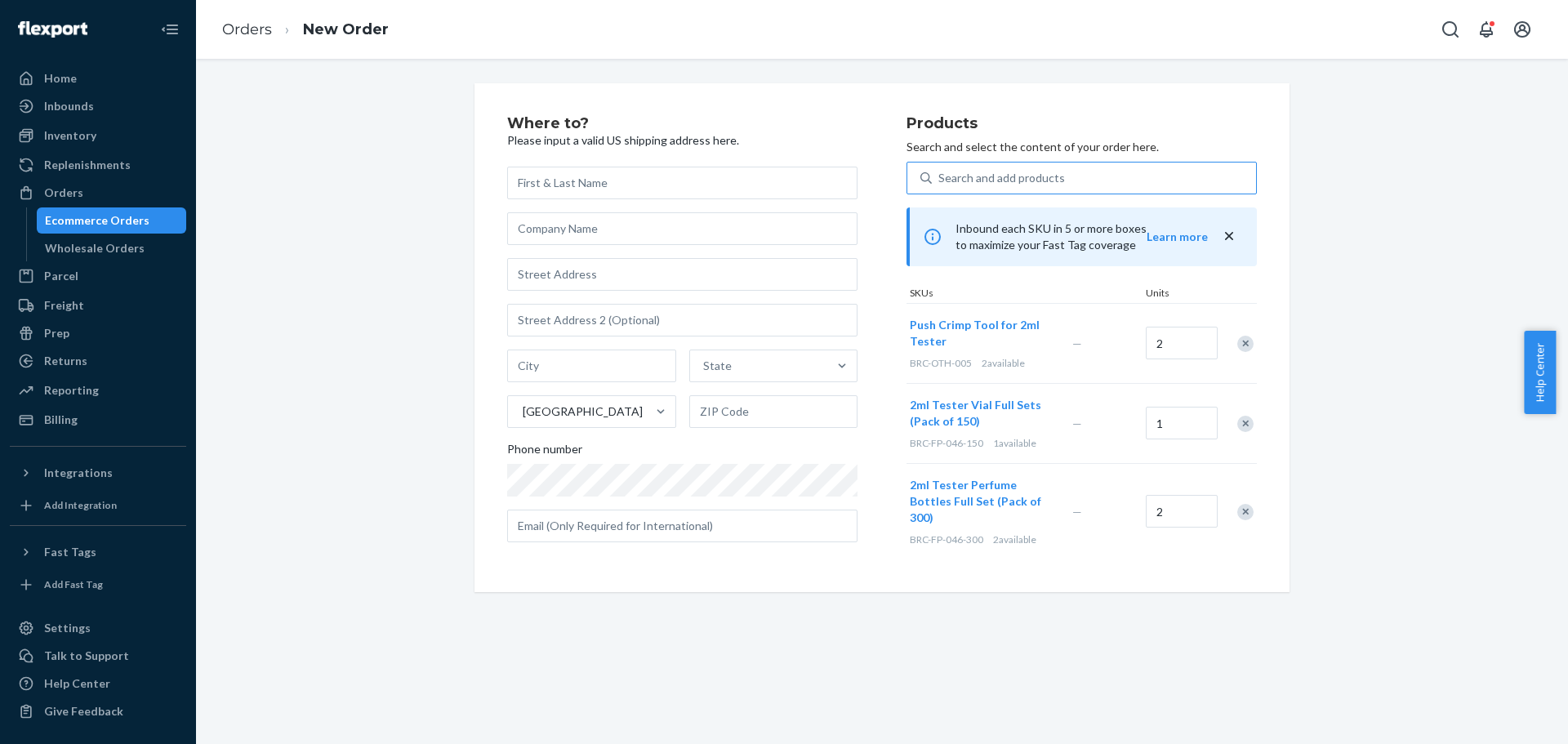
click at [1102, 178] on div "Search and add products" at bounding box center [1094, 178] width 324 height 30
click at [940, 178] on input "Search and add products" at bounding box center [939, 178] width 2 height 16
click at [1406, 261] on div "Where to? Please input a valid US shipping address here. State United States Ph…" at bounding box center [882, 337] width 1348 height 509
click at [711, 178] on input "text" at bounding box center [683, 183] width 351 height 33
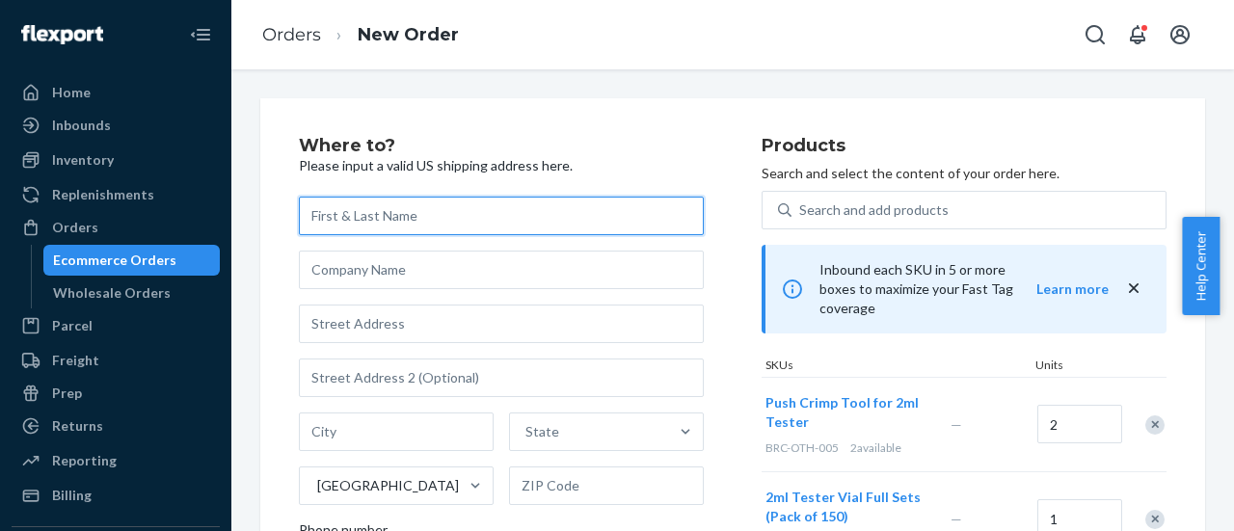
click at [451, 213] on input "text" at bounding box center [501, 216] width 405 height 39
paste input "[PERSON_NAME]"
type input "[PERSON_NAME]"
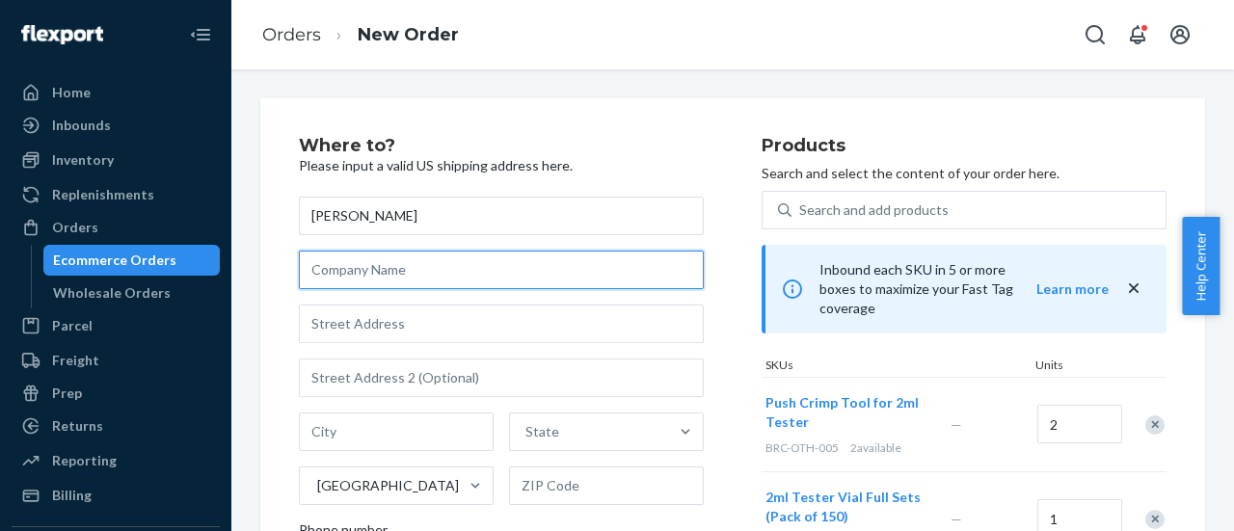
click at [434, 267] on input "text" at bounding box center [501, 270] width 405 height 39
paste input "Furstenfeld LLC c/o [DOMAIN_NAME]"
type input "Furstenfeld LLC c/o Bandwear"
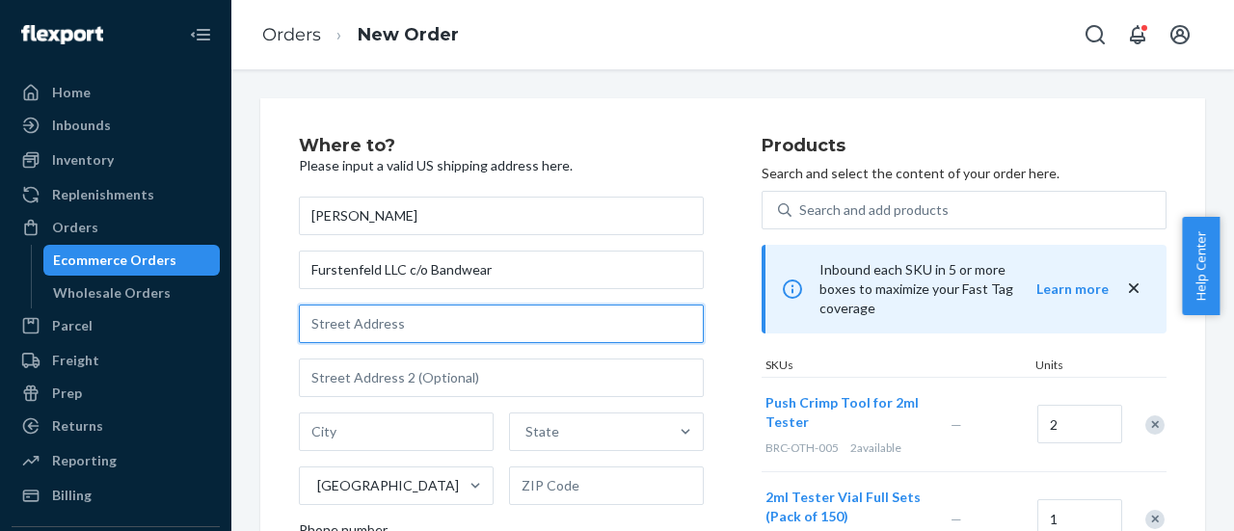
click at [409, 334] on input "text" at bounding box center [501, 324] width 405 height 39
click at [528, 329] on input "text" at bounding box center [501, 324] width 405 height 39
paste input "[STREET_ADDRESS]"
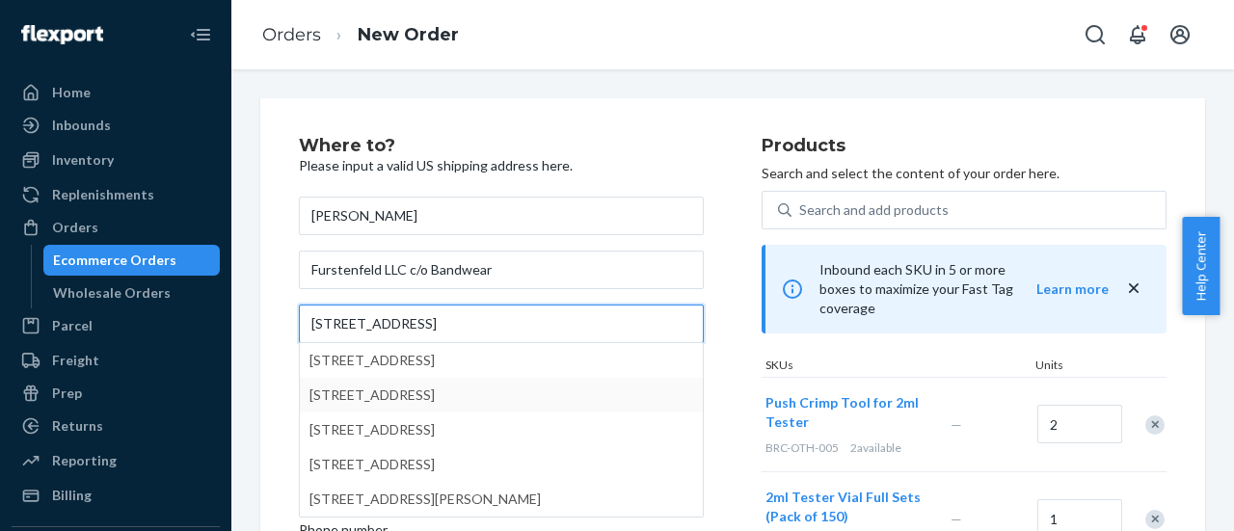
type input "[STREET_ADDRESS]"
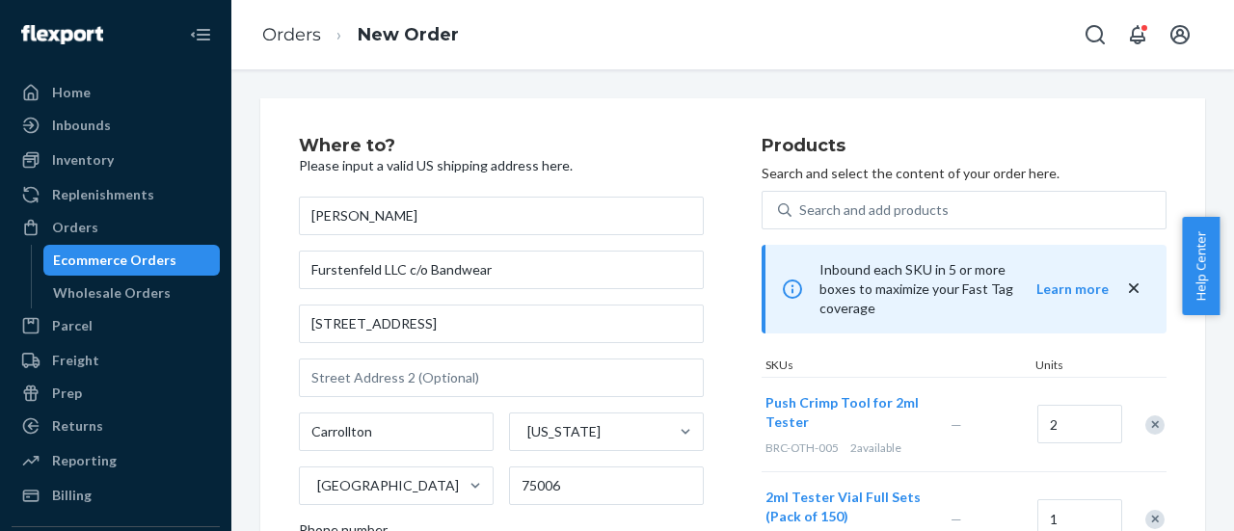
type input "Carrollton"
type input "75006"
type input "[GEOGRAPHIC_DATA]"
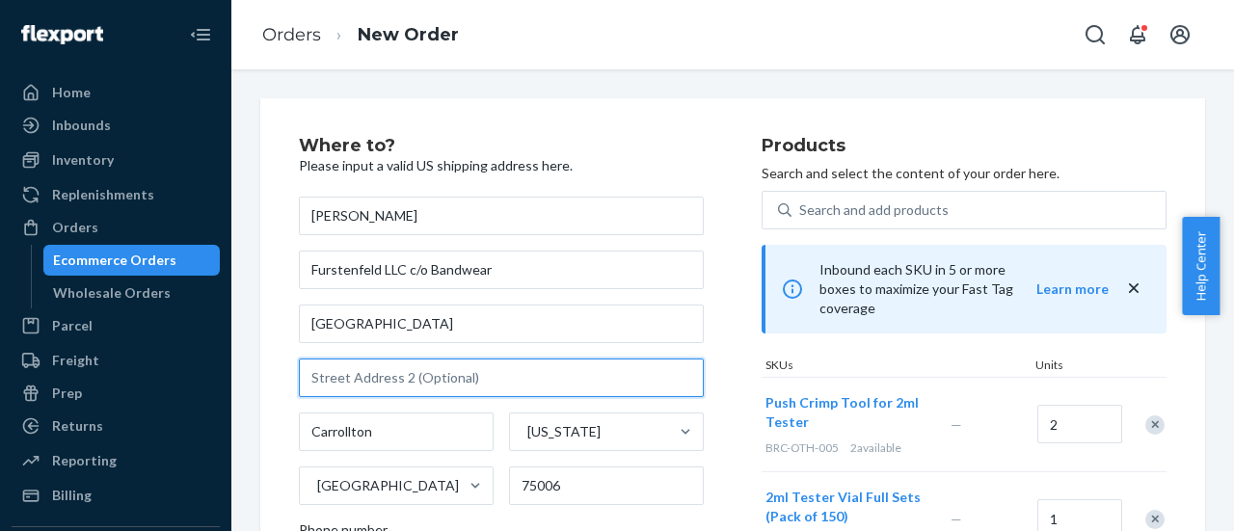
click at [432, 378] on input "text" at bounding box center [501, 378] width 405 height 39
type input "Suite C"
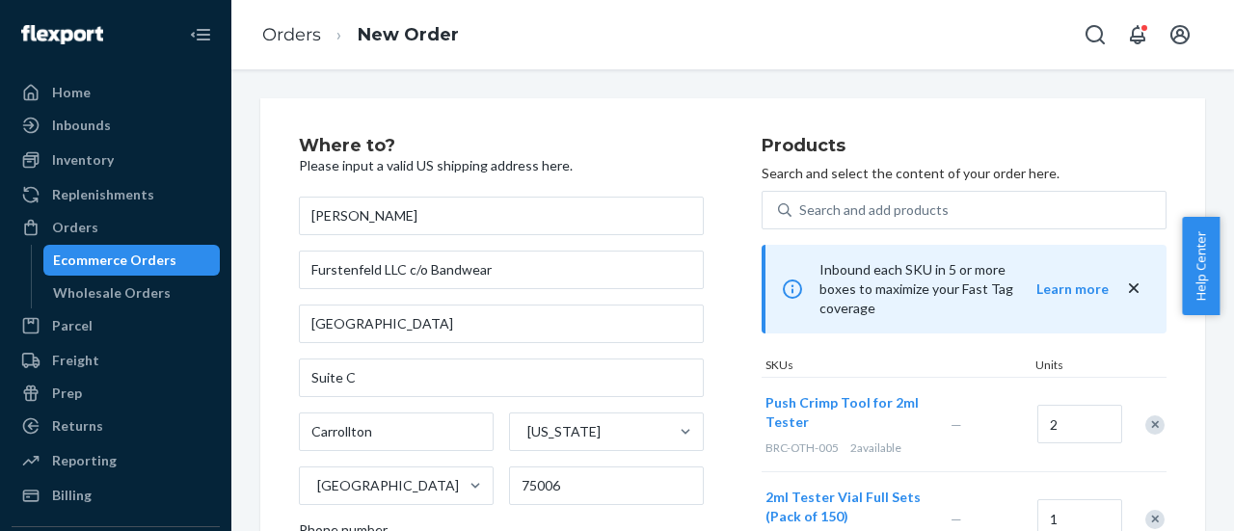
click at [704, 385] on div "Where to? Please input a valid US shipping address here. [PERSON_NAME] Furstenf…" at bounding box center [530, 408] width 463 height 543
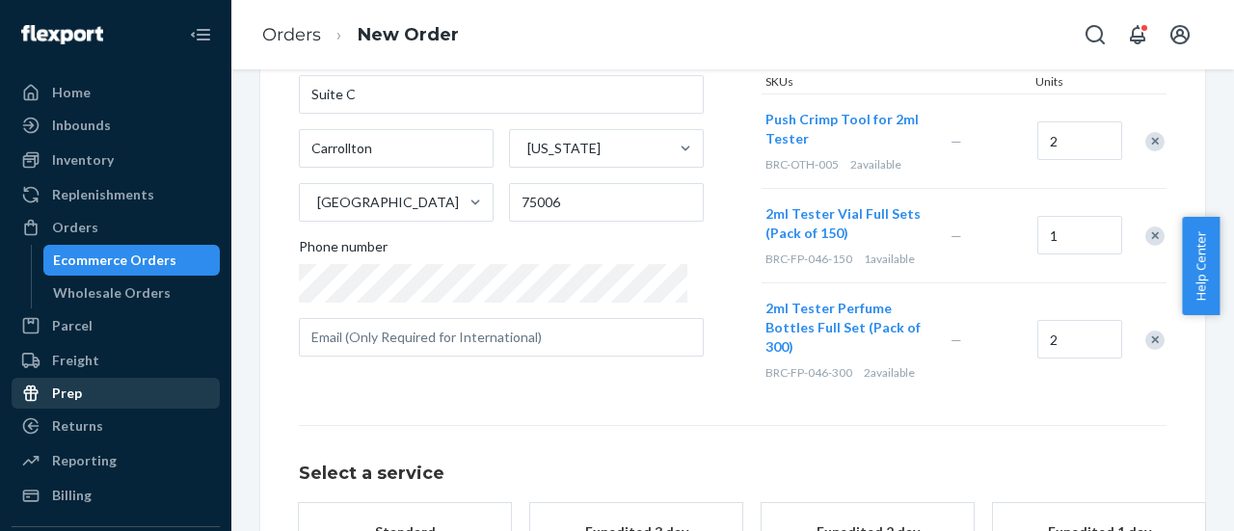
scroll to position [289, 0]
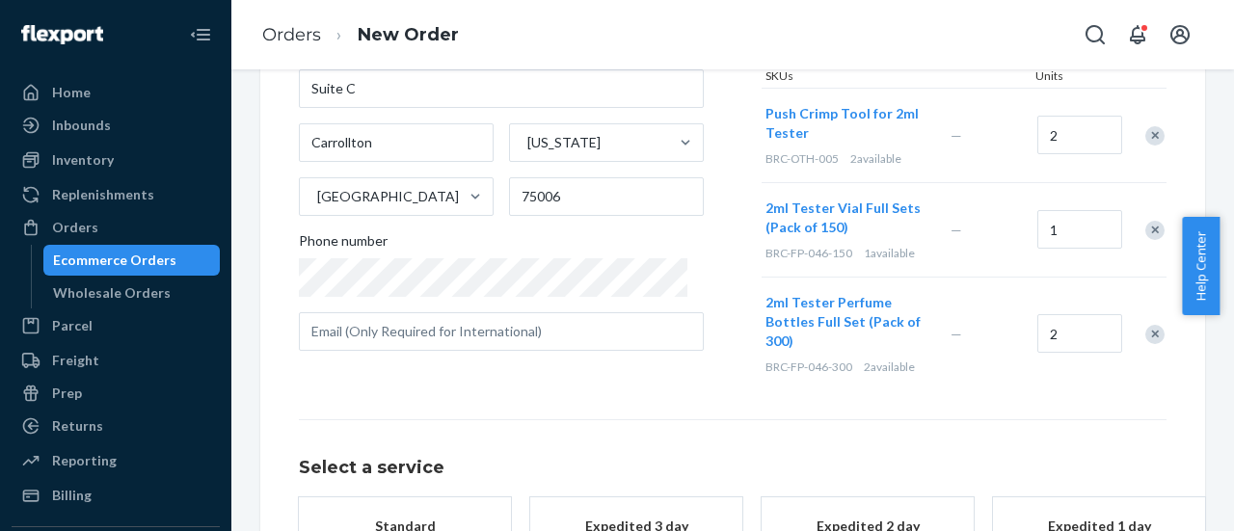
click at [150, 267] on div "Home Inbounds Shipping Plans Problems Inventory Products Replenishments Orders …" at bounding box center [617, 265] width 1234 height 531
click at [705, 355] on div "Where to? Please input a valid US shipping address here. [PERSON_NAME] Furstenf…" at bounding box center [530, 119] width 463 height 543
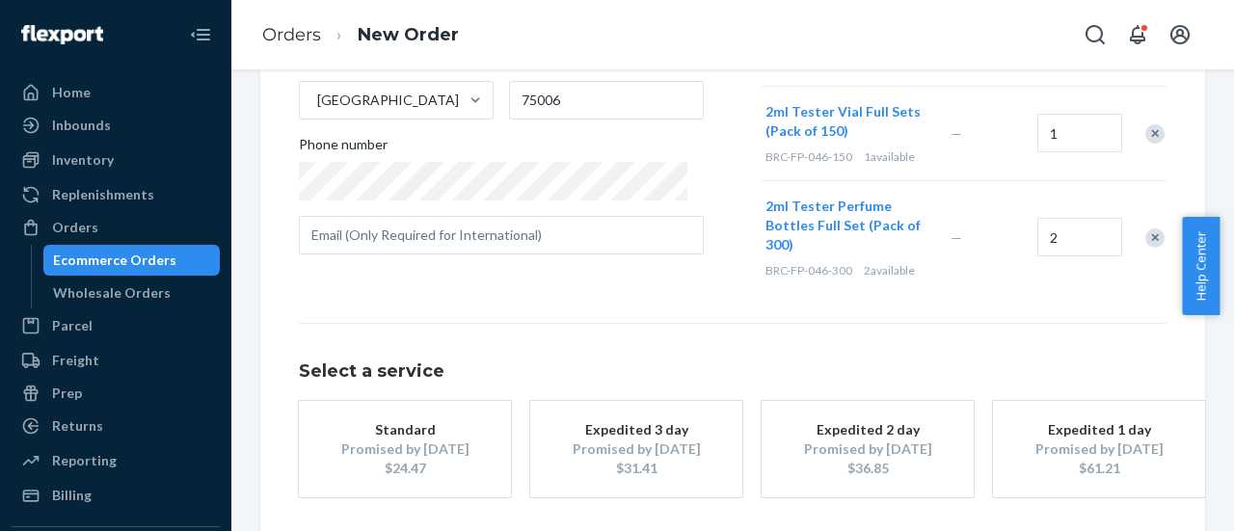
drag, startPoint x: 427, startPoint y: 434, endPoint x: 447, endPoint y: 430, distance: 20.6
click at [427, 440] on div "Promised by [DATE]" at bounding box center [405, 449] width 154 height 19
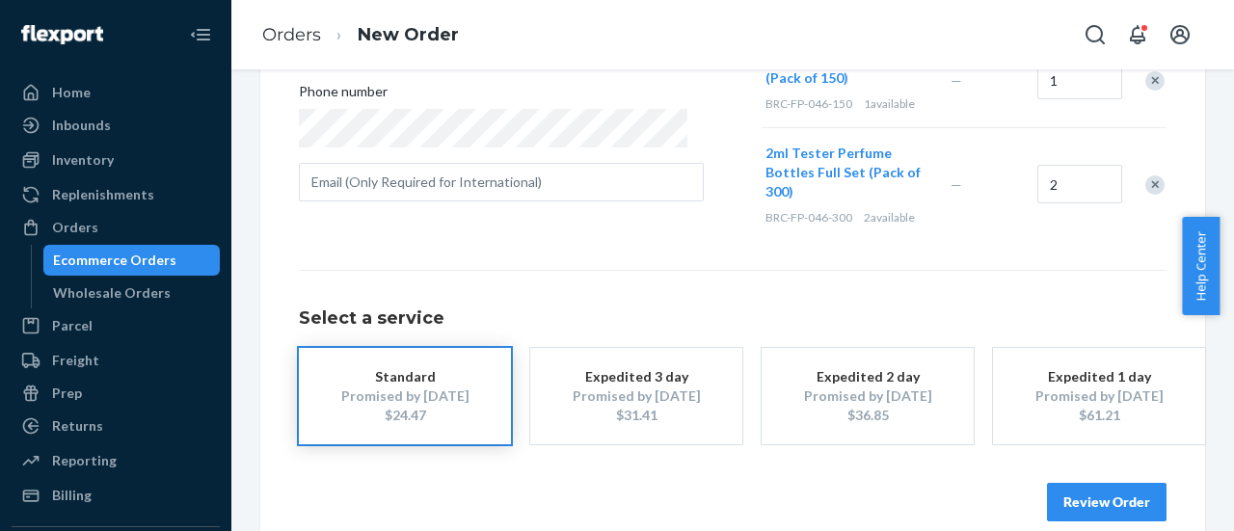
scroll to position [446, 0]
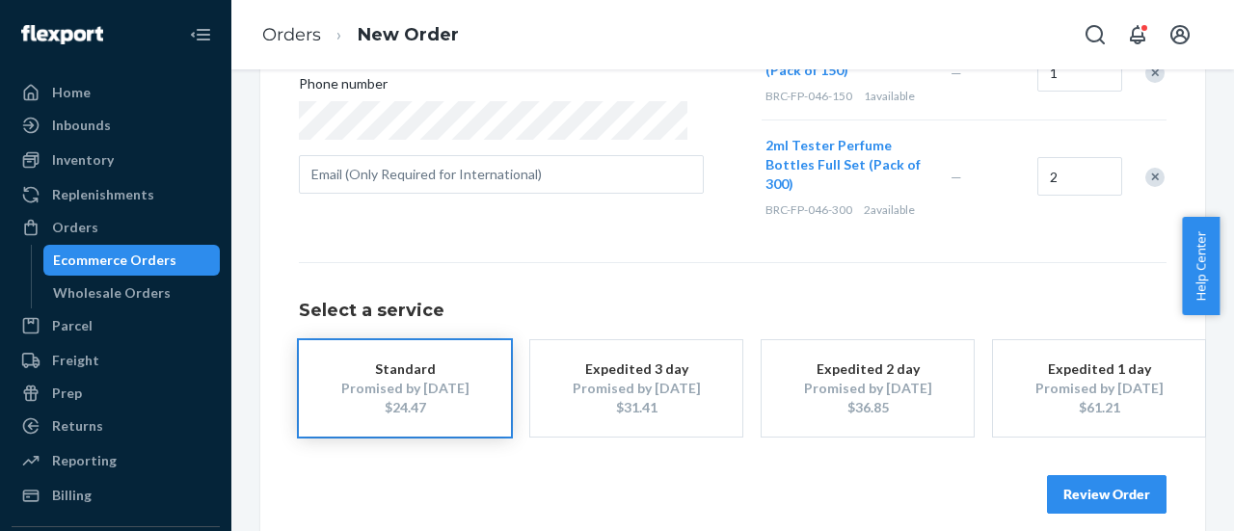
click at [1101, 475] on button "Review Order" at bounding box center [1107, 494] width 120 height 39
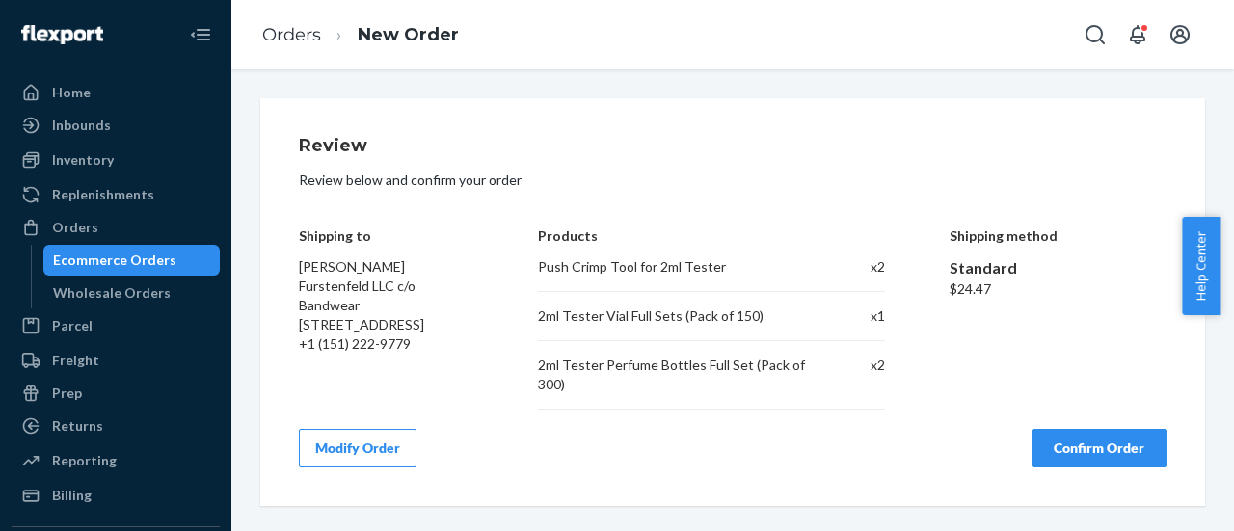
click at [1097, 444] on button "Confirm Order" at bounding box center [1099, 448] width 135 height 39
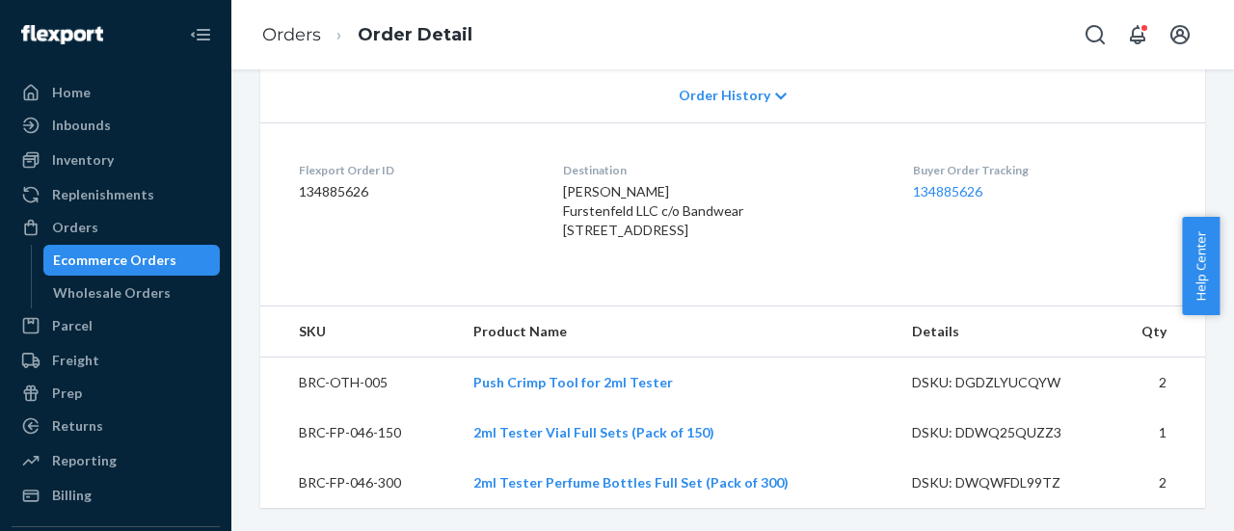
scroll to position [472, 0]
click at [73, 159] on div "Inventory" at bounding box center [83, 159] width 62 height 19
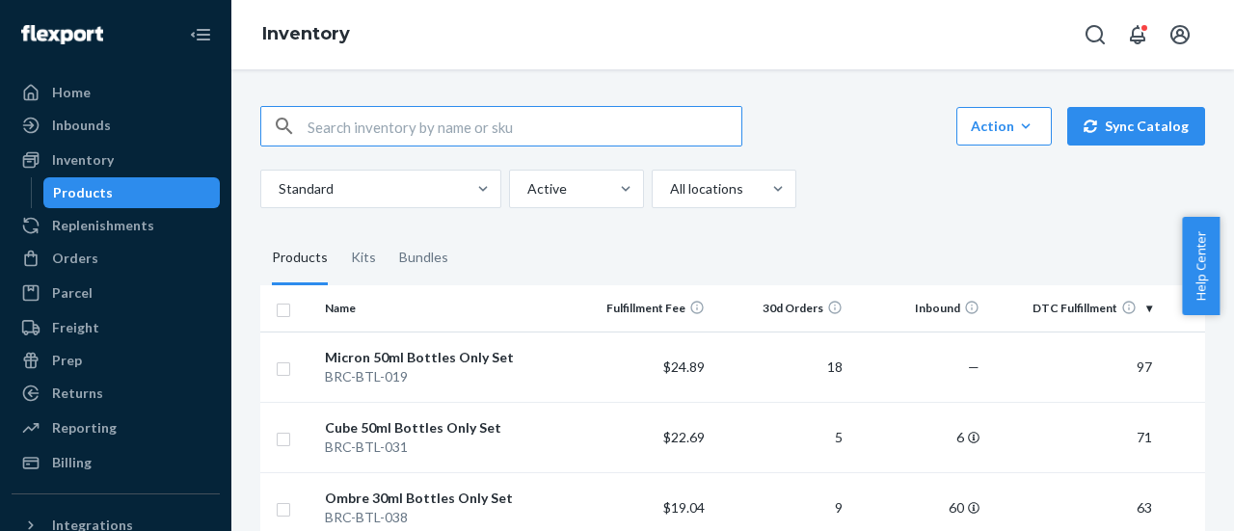
click at [486, 124] on input "text" at bounding box center [525, 126] width 434 height 39
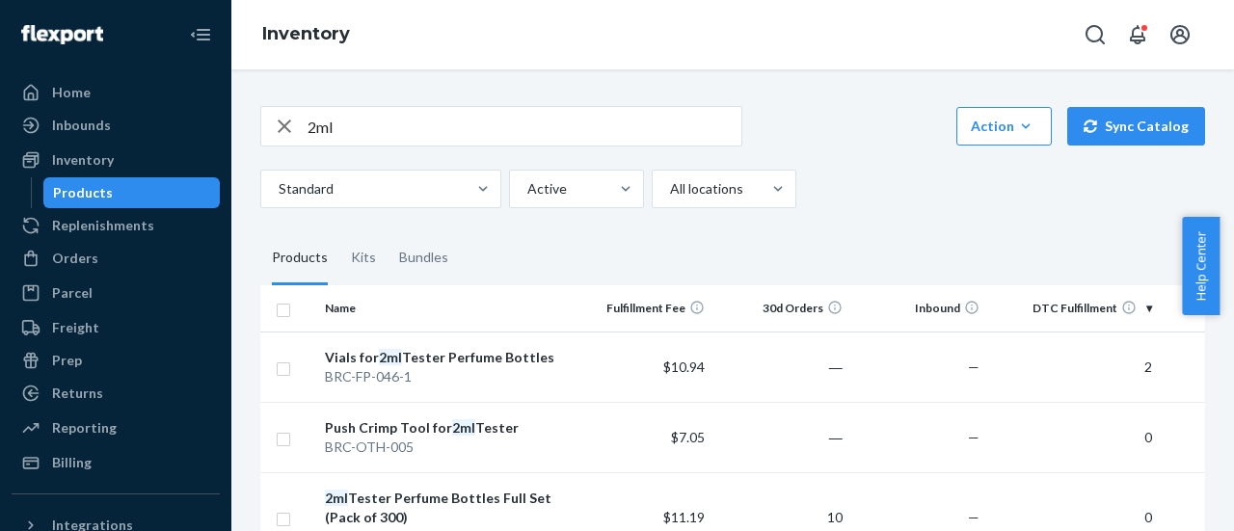
click at [313, 132] on input "2ml" at bounding box center [525, 126] width 434 height 39
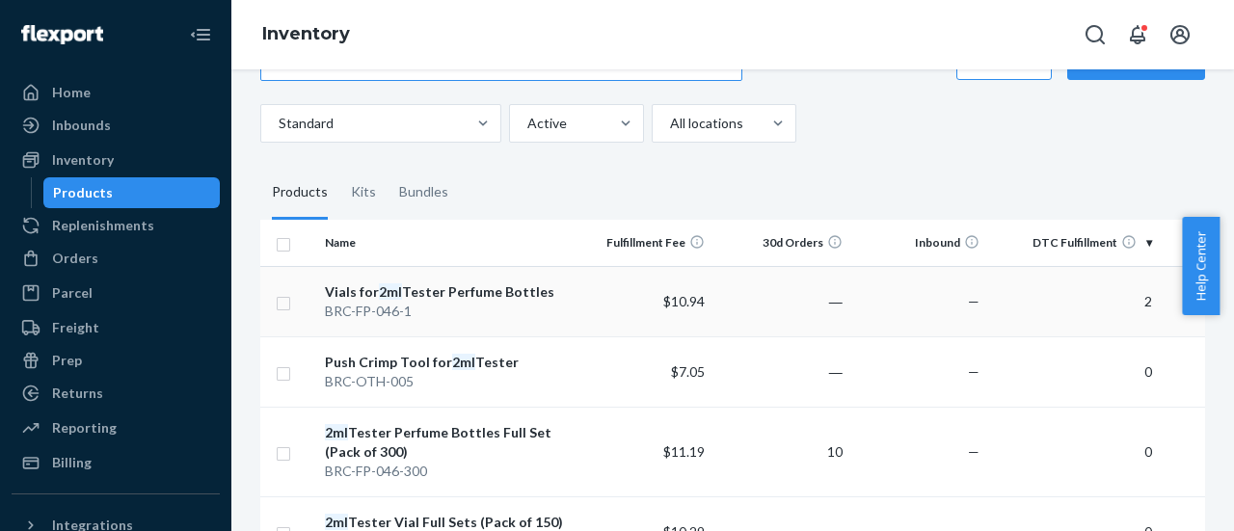
scroll to position [96, 0]
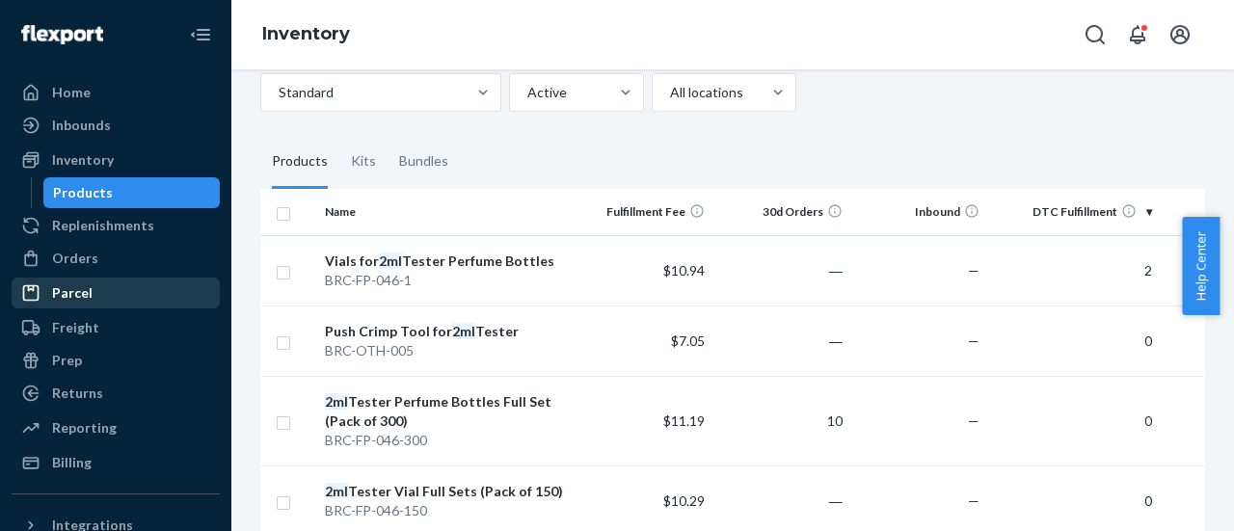
type input "2 ml"
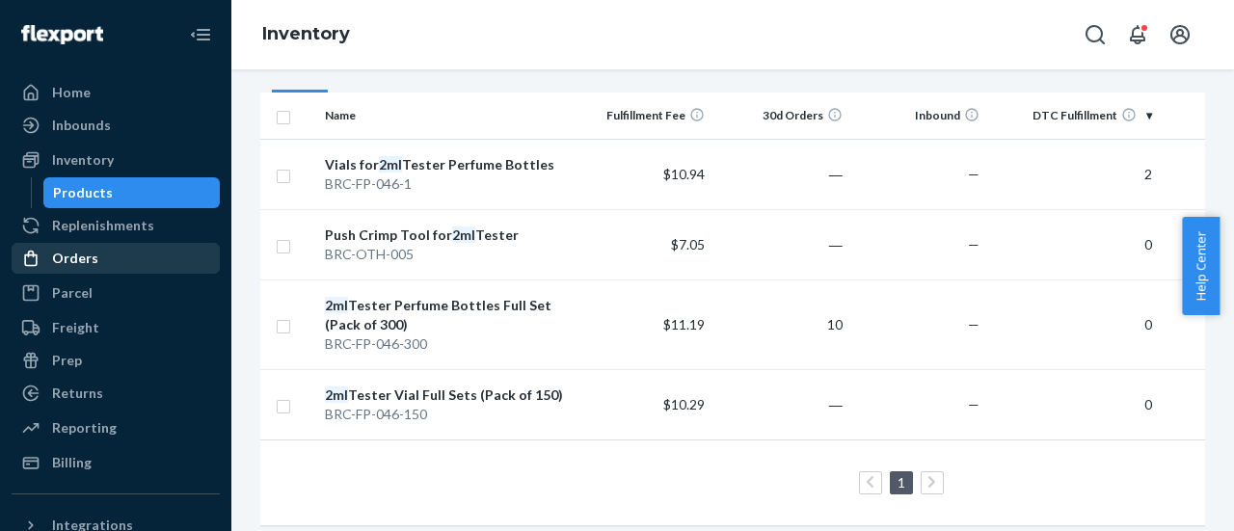
click at [71, 261] on div "Orders" at bounding box center [75, 258] width 46 height 19
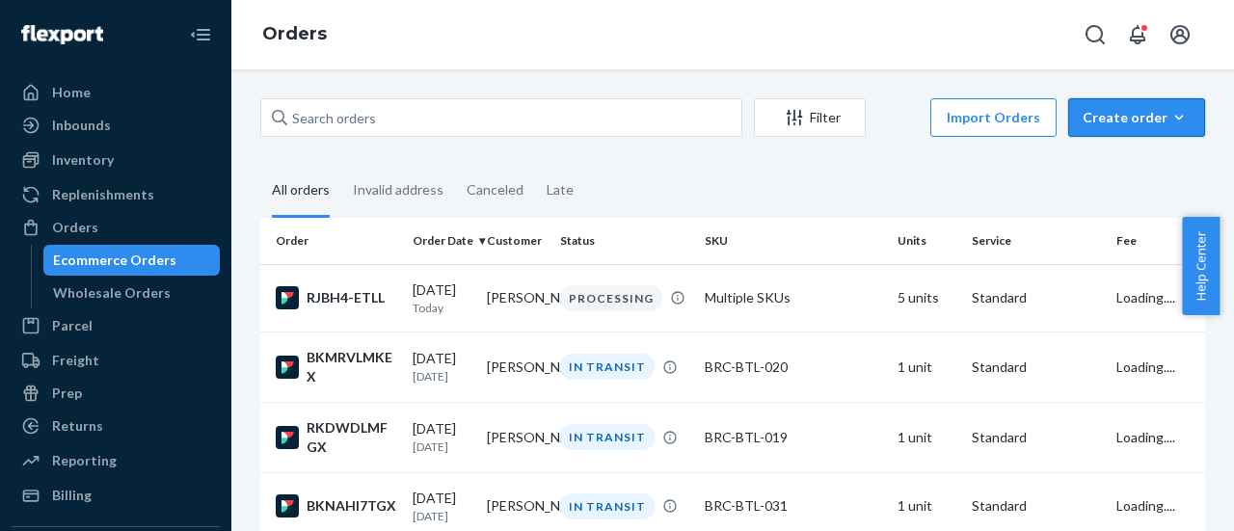
click at [1145, 128] on button "Create order Ecommerce order Removal order" at bounding box center [1136, 117] width 137 height 39
click at [1141, 164] on span "Ecommerce order" at bounding box center [1148, 163] width 120 height 13
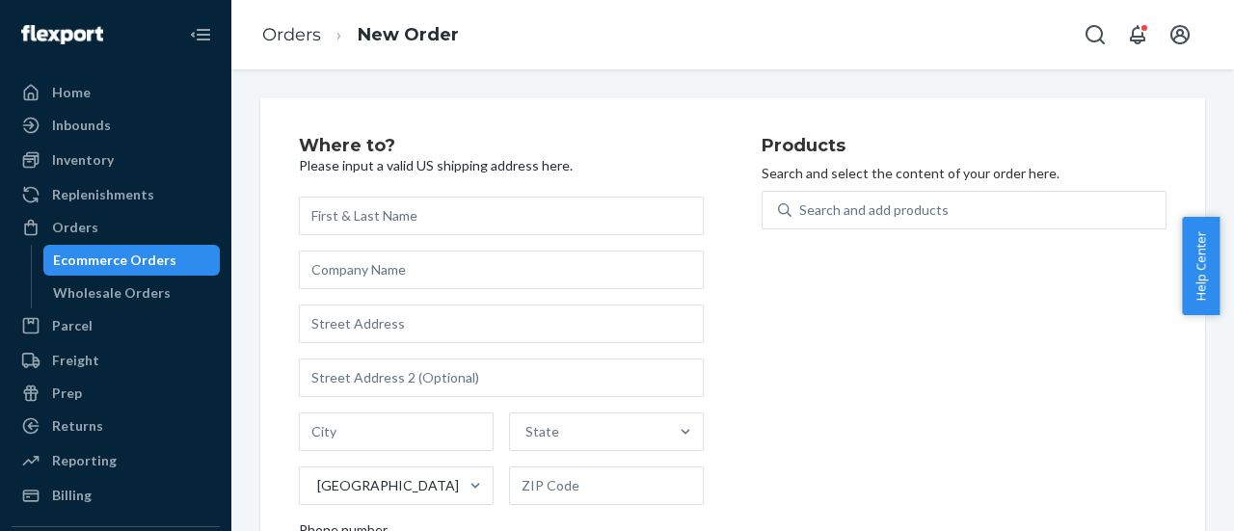
click at [85, 258] on div "Ecommerce Orders" at bounding box center [114, 260] width 123 height 19
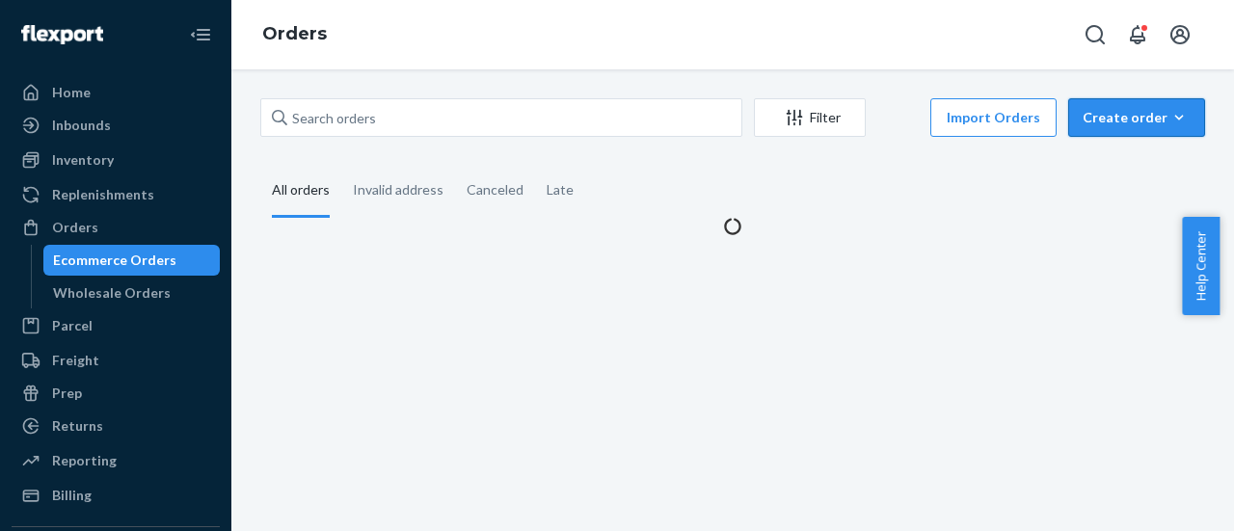
click at [1122, 115] on div "Create order" at bounding box center [1137, 117] width 108 height 19
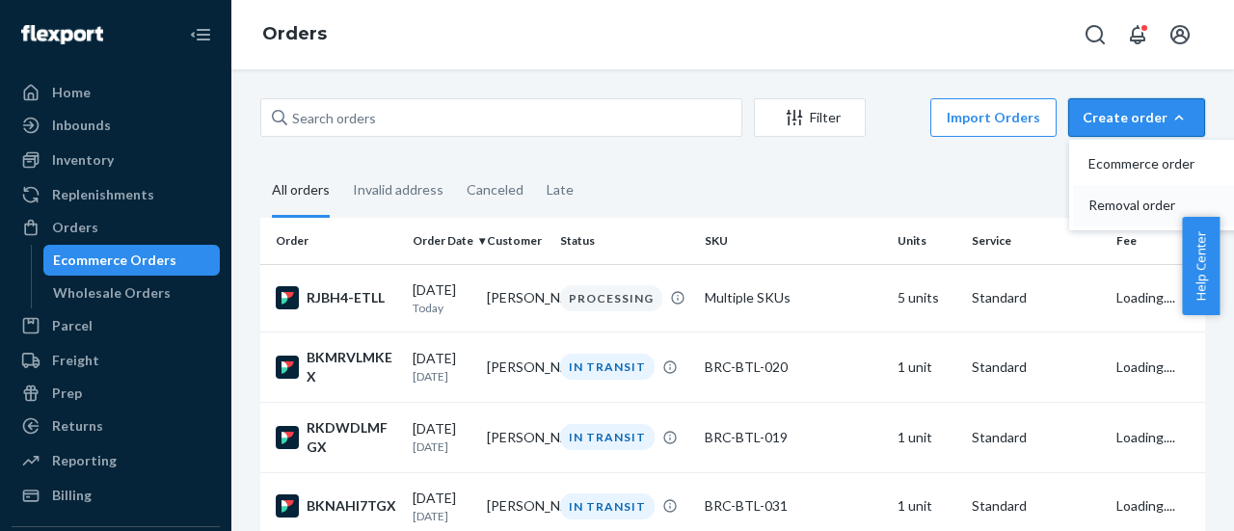
click at [1122, 207] on span "Removal order" at bounding box center [1148, 205] width 120 height 13
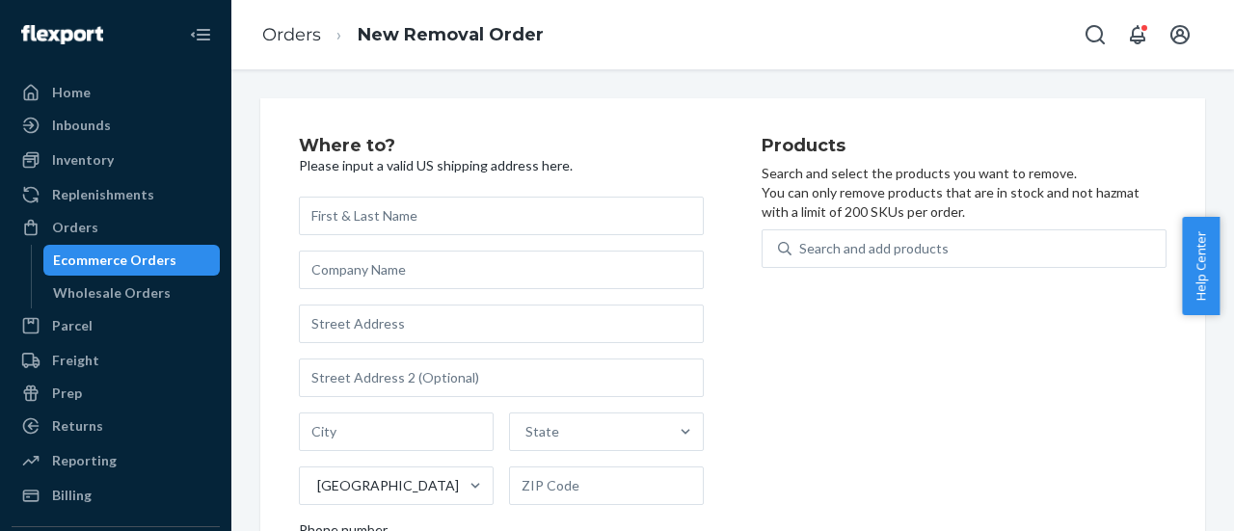
scroll to position [293, 0]
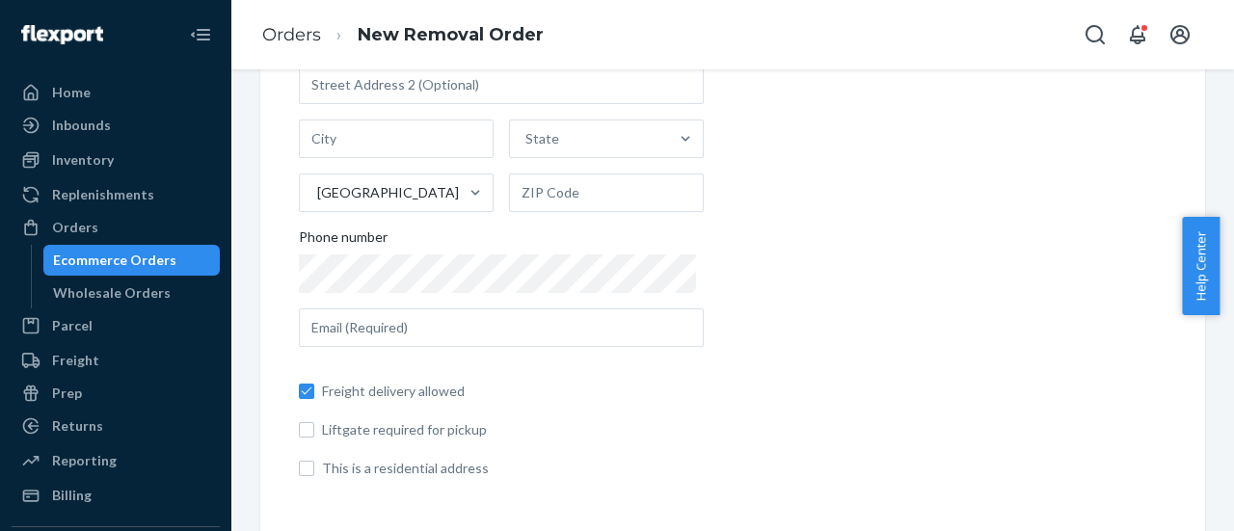
click at [131, 262] on div "Ecommerce Orders" at bounding box center [114, 260] width 123 height 19
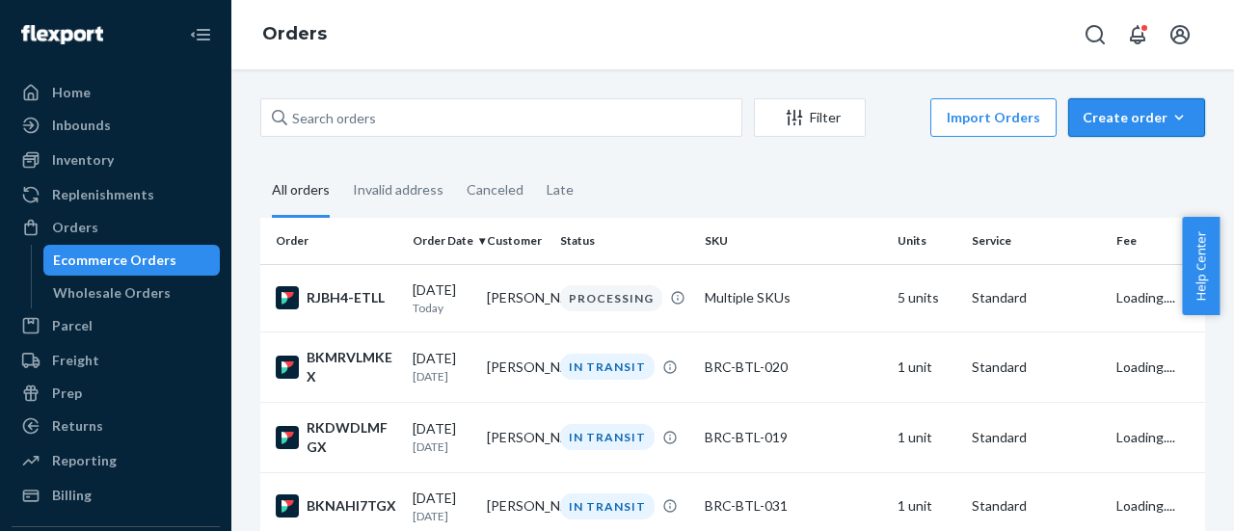
click at [1124, 122] on div "Create order" at bounding box center [1137, 117] width 108 height 19
click at [1108, 168] on span "Ecommerce order" at bounding box center [1148, 163] width 120 height 13
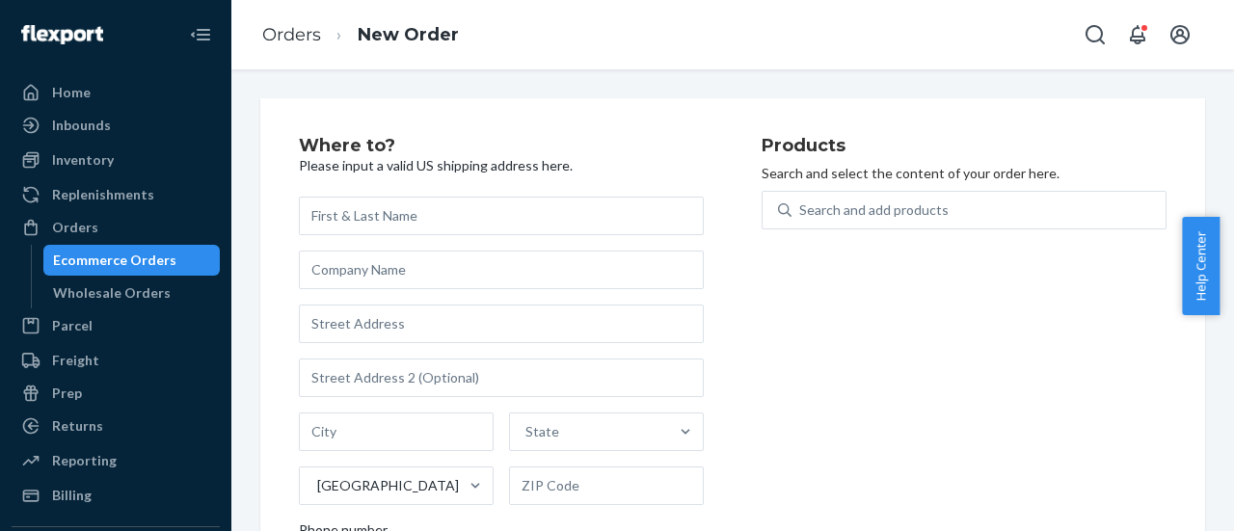
click at [536, 211] on input "text" at bounding box center [501, 216] width 405 height 39
type input "[PERSON_NAME]"
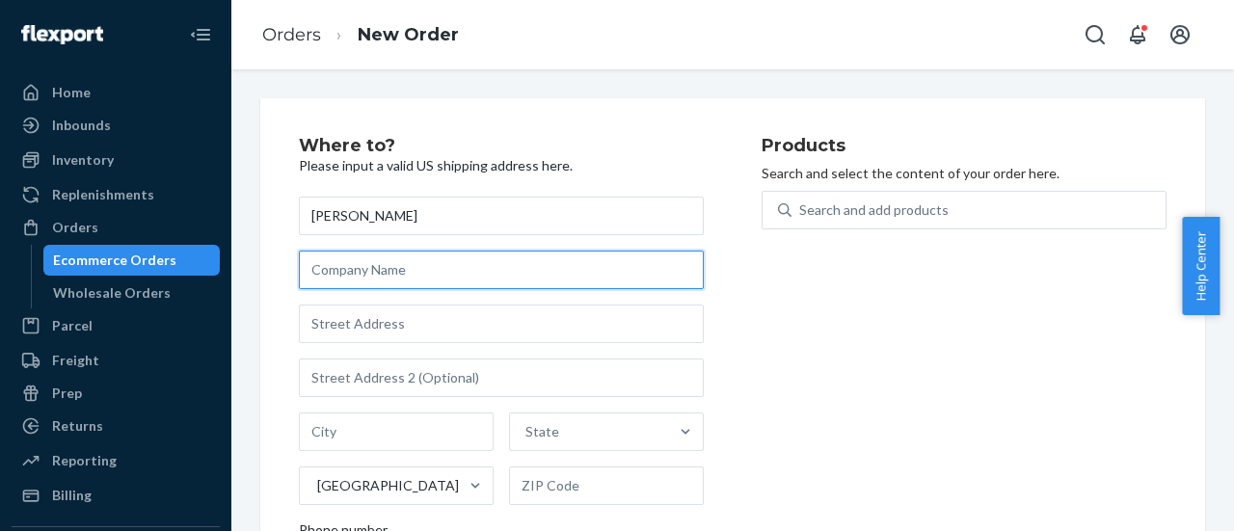
click at [413, 269] on input "text" at bounding box center [501, 270] width 405 height 39
type input "P"
type input "Prijana LLC"
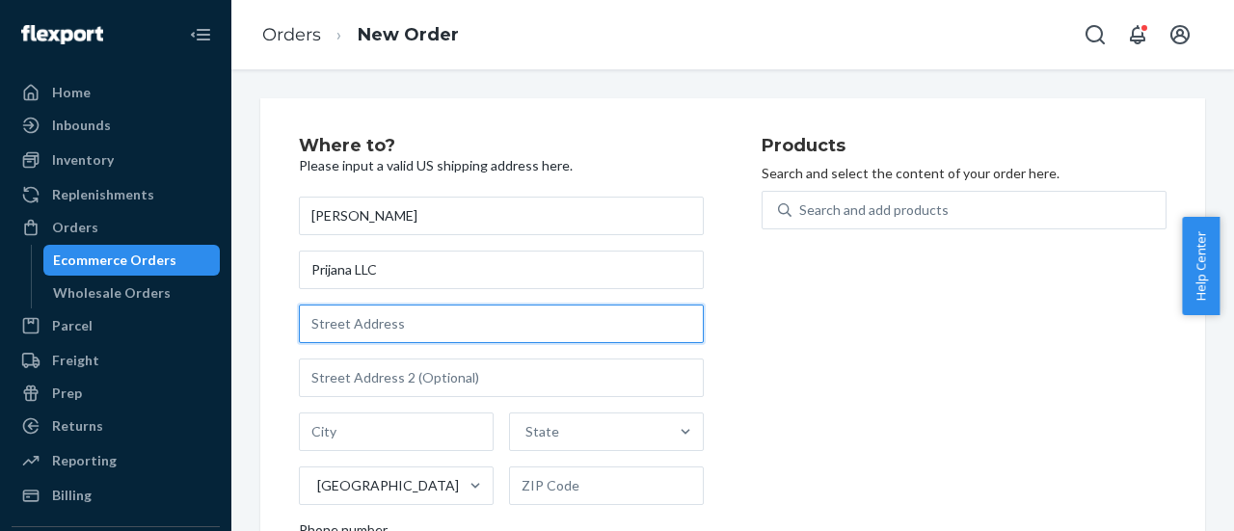
click at [384, 317] on input "text" at bounding box center [501, 324] width 405 height 39
paste input "1507 [US_STATE] Dr,"
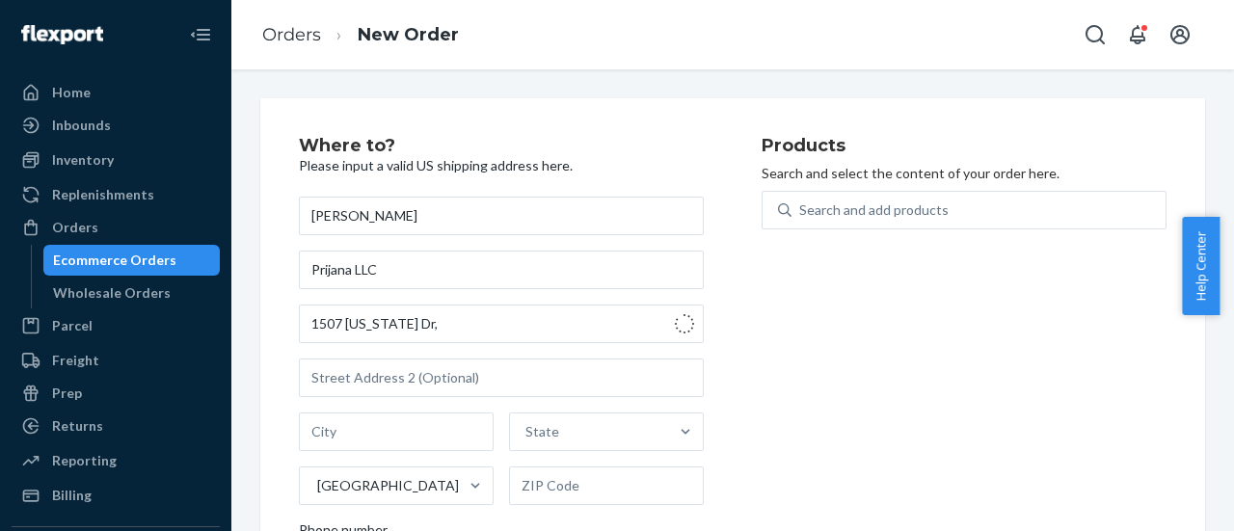
type input "1507 [US_STATE] Dr"
type input "Downingtown"
type input "19335"
click at [914, 360] on div "Products Search and select the content of your order here. Search and add produ…" at bounding box center [964, 396] width 405 height 519
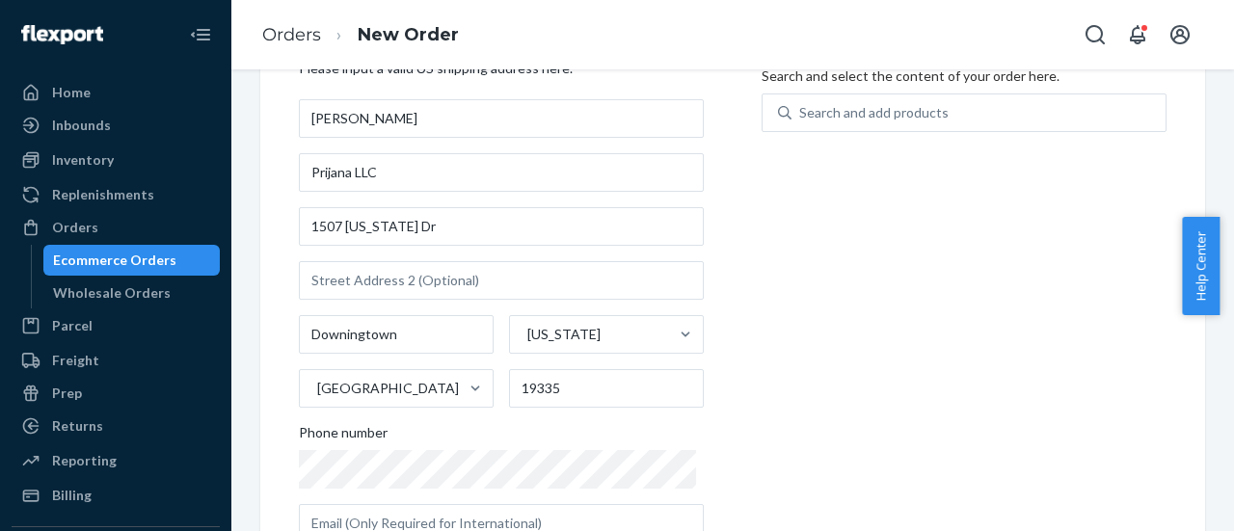
scroll to position [162, 0]
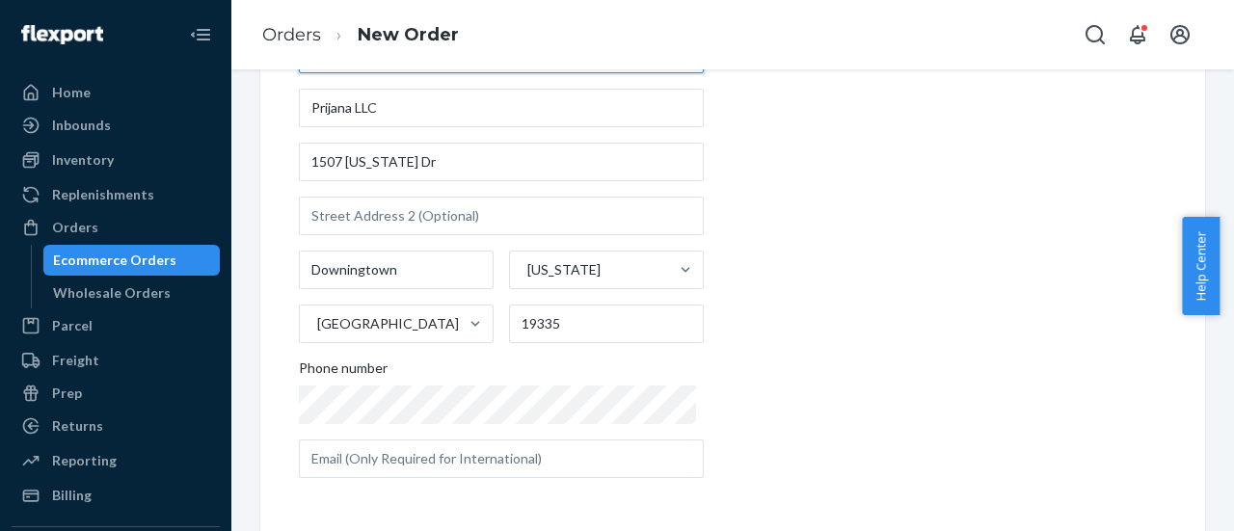
click at [734, 404] on div "Where to? Please input a valid US shipping address here. [PERSON_NAME] Prijana …" at bounding box center [530, 234] width 463 height 519
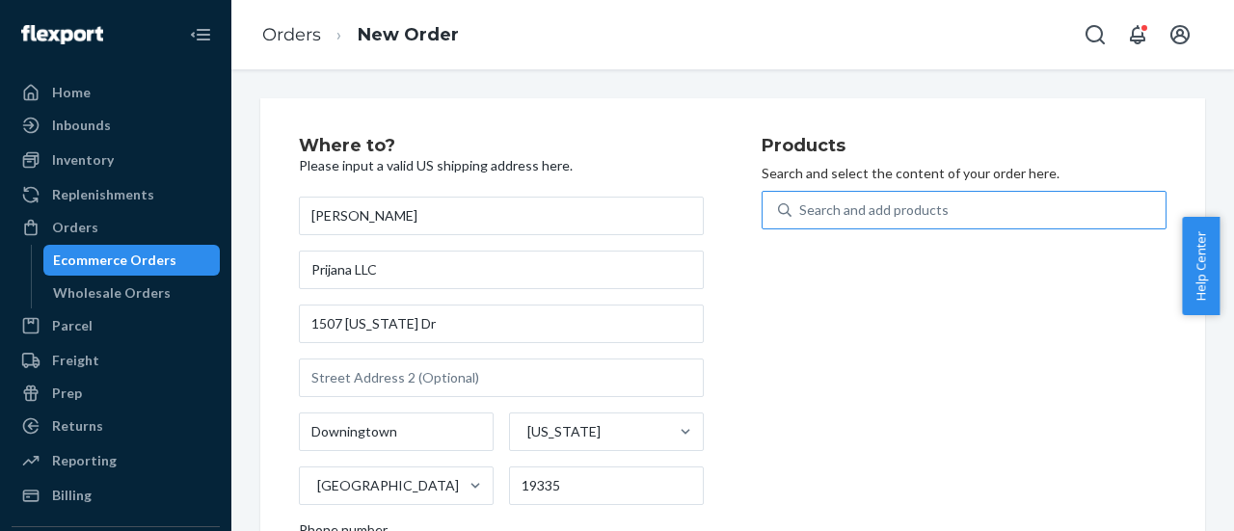
drag, startPoint x: 819, startPoint y: 201, endPoint x: 829, endPoint y: 203, distance: 10.8
click at [819, 201] on div "Search and add products" at bounding box center [873, 210] width 149 height 19
click at [801, 201] on input "Search and add products" at bounding box center [800, 210] width 2 height 19
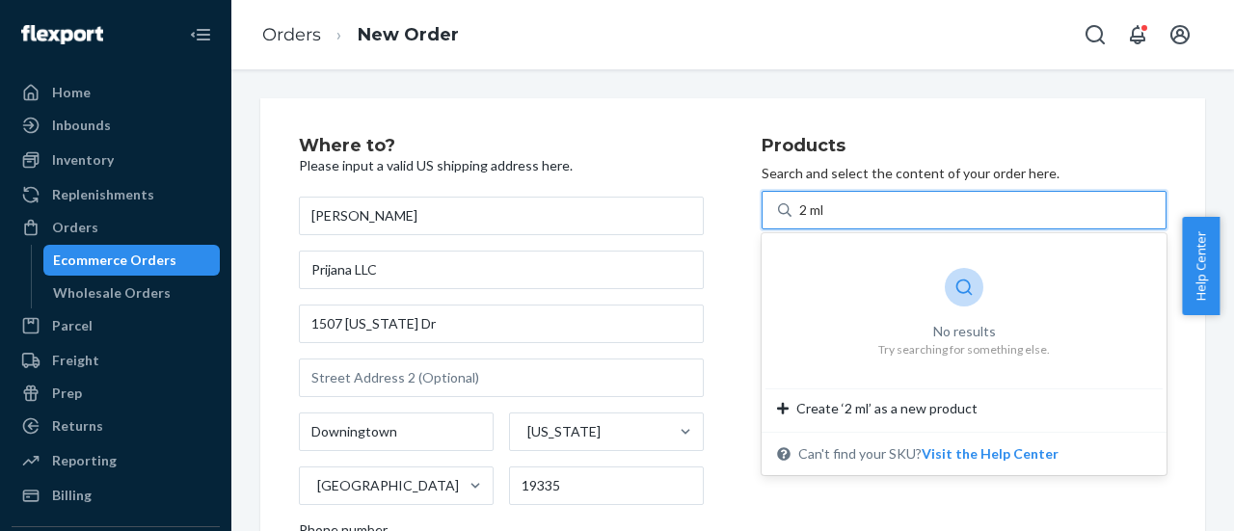
click at [802, 215] on input "2 ml" at bounding box center [812, 210] width 27 height 19
type input "2ml"
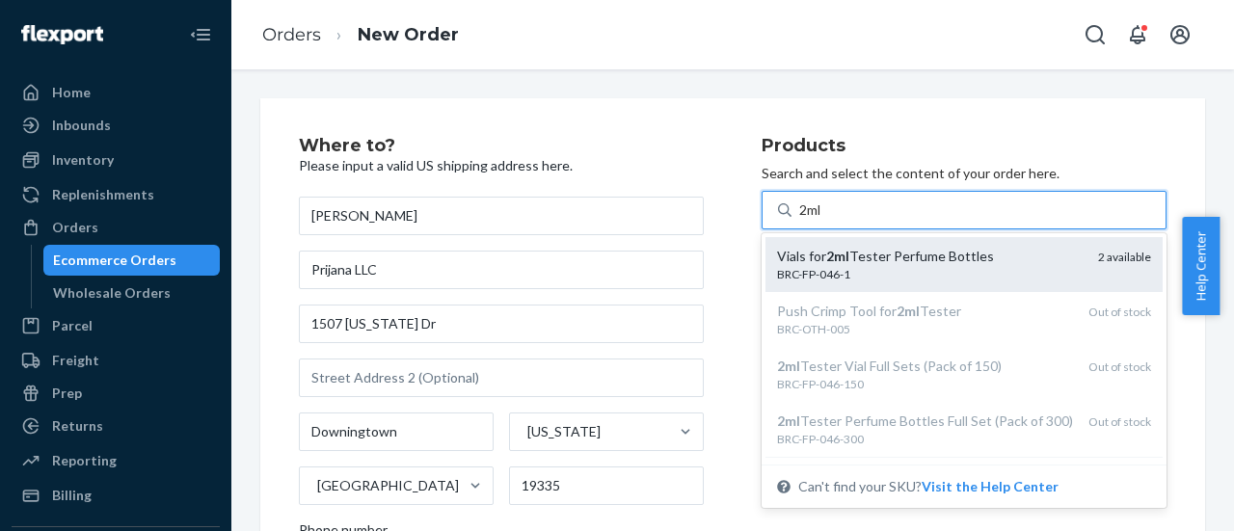
click at [933, 261] on div "Vials for 2ml Tester Perfume Bottles" at bounding box center [930, 256] width 306 height 19
click at [823, 220] on input "2ml" at bounding box center [811, 210] width 24 height 19
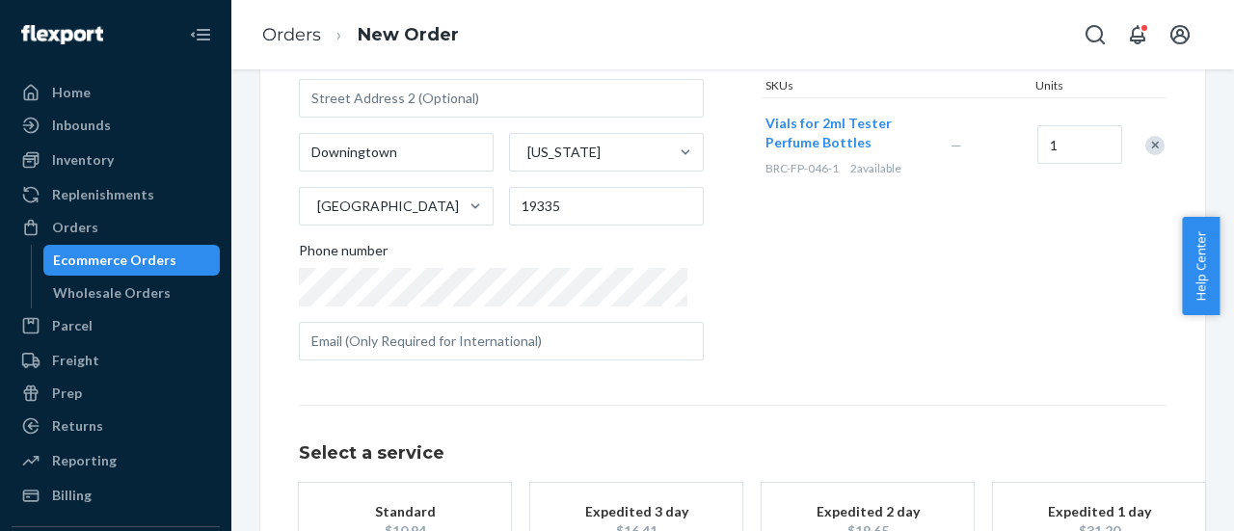
scroll to position [289, 0]
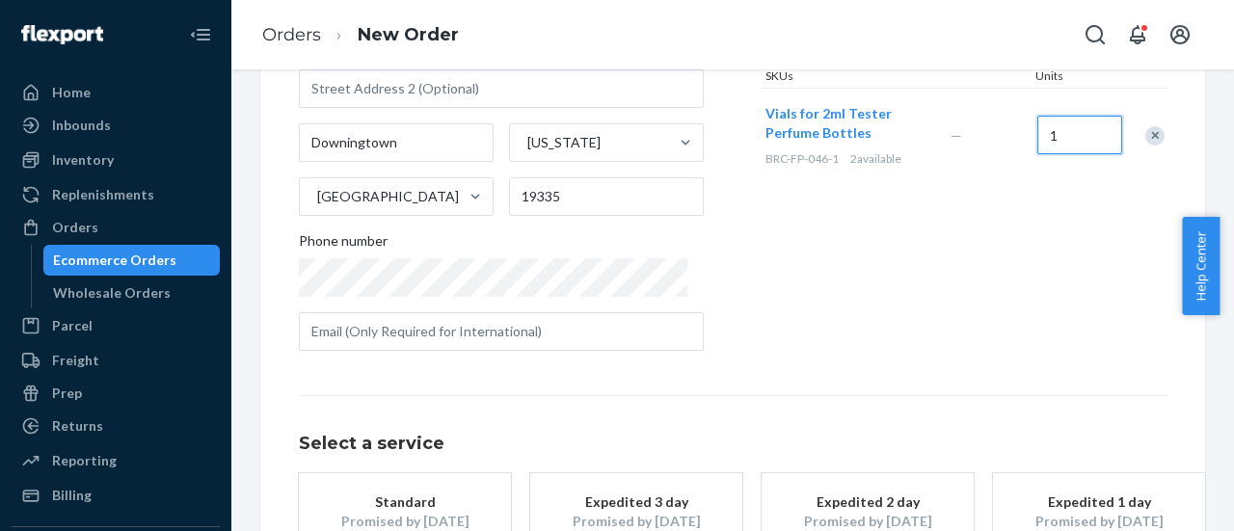
drag, startPoint x: 1061, startPoint y: 107, endPoint x: 1002, endPoint y: 107, distance: 58.8
click at [1002, 107] on div "Vials for 2ml Tester Perfume Bottles BRC-FP-046-1 2 available — 1" at bounding box center [964, 135] width 405 height 94
click at [1062, 116] on input "1" at bounding box center [1079, 135] width 85 height 39
type input "2"
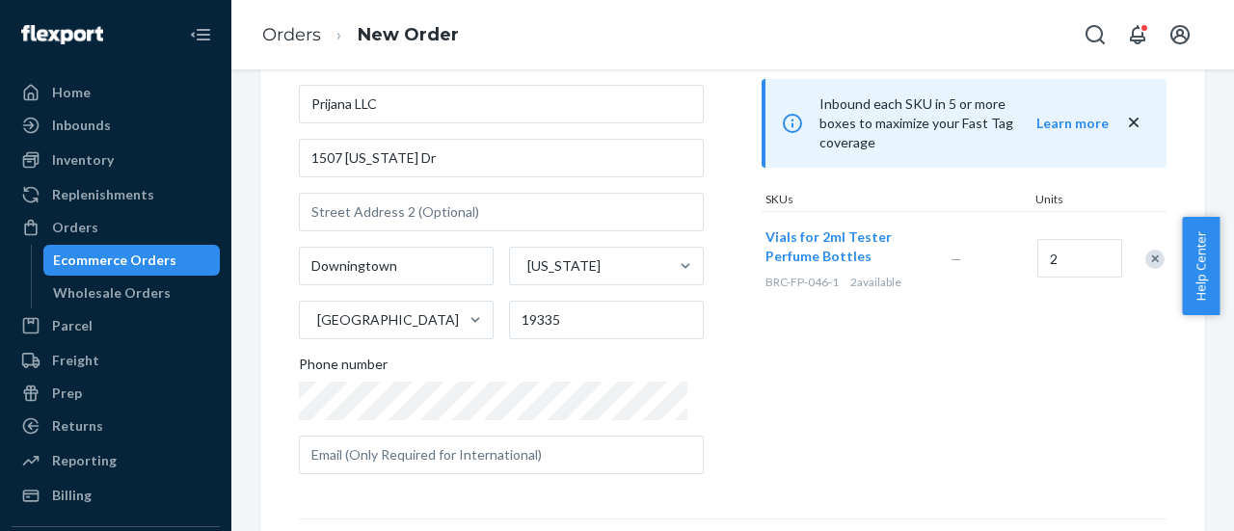
scroll to position [152, 0]
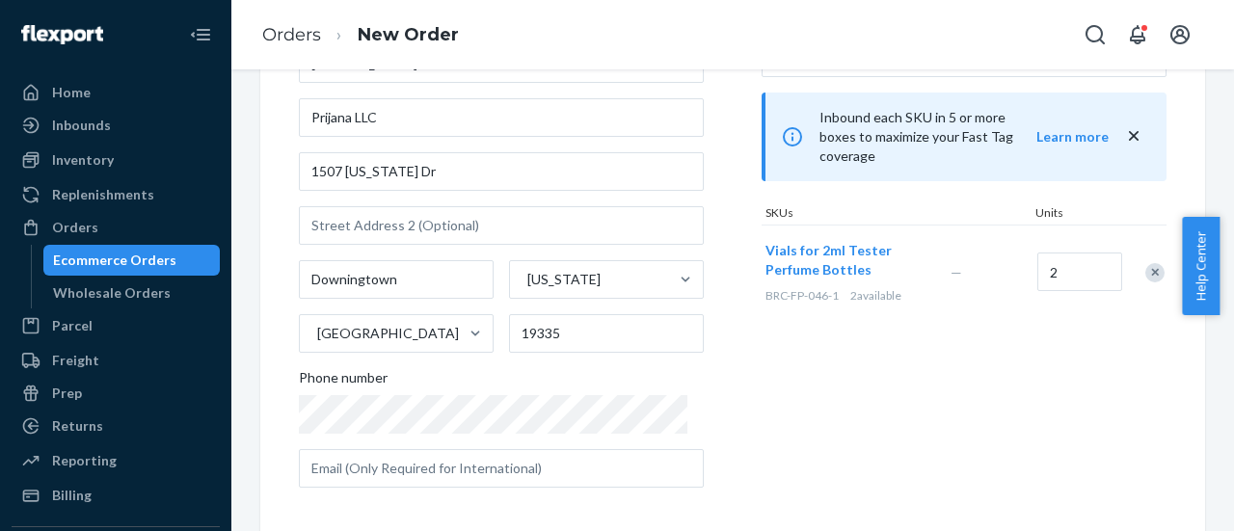
click at [952, 310] on div "Products Search and select the content of your order here. Search and add produ…" at bounding box center [964, 244] width 405 height 519
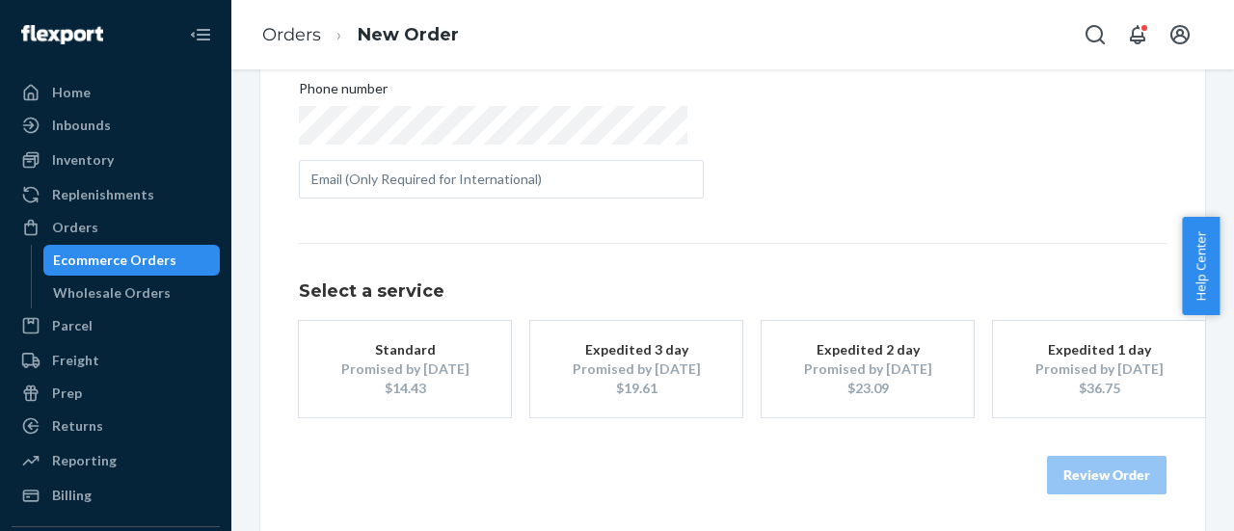
click at [492, 358] on button "Standard Promised by [DATE] $14.43" at bounding box center [405, 369] width 212 height 96
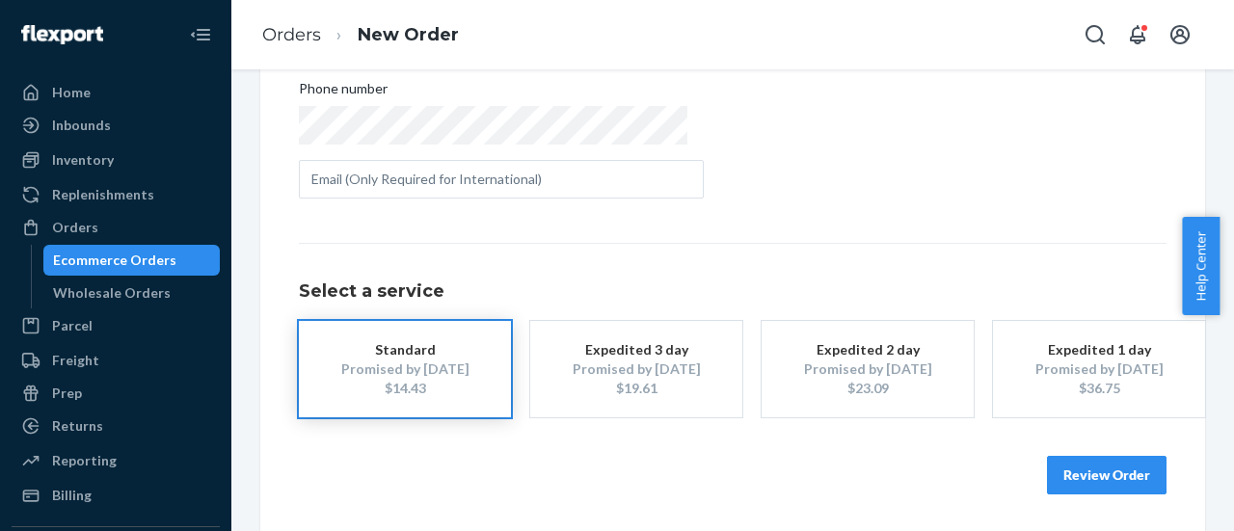
click at [1126, 469] on button "Review Order" at bounding box center [1107, 475] width 120 height 39
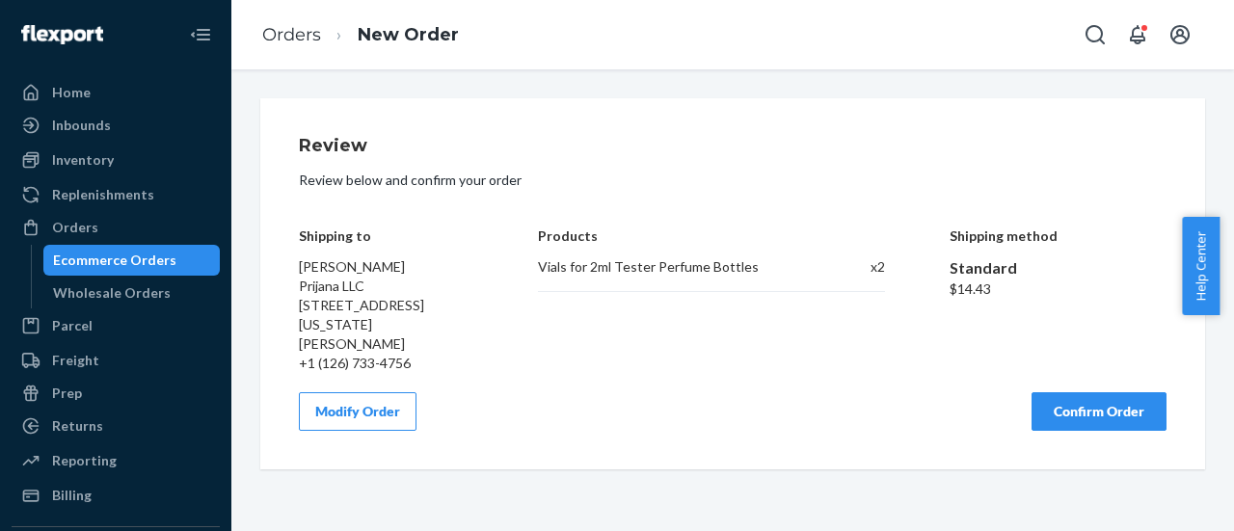
scroll to position [0, 0]
click at [1084, 392] on button "Confirm Order" at bounding box center [1099, 411] width 135 height 39
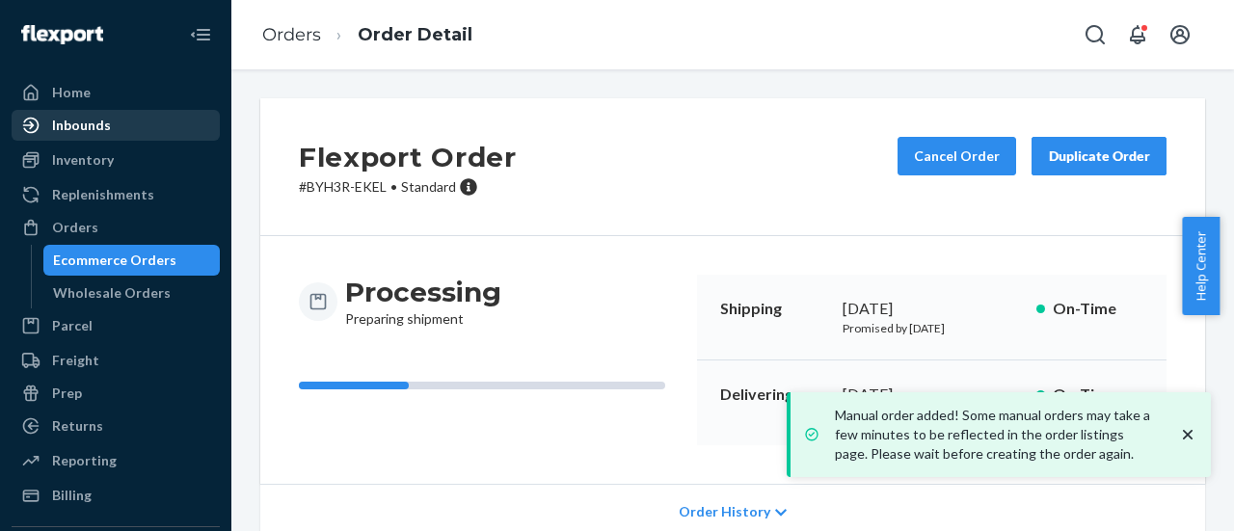
click at [73, 123] on div "Inbounds" at bounding box center [81, 125] width 59 height 19
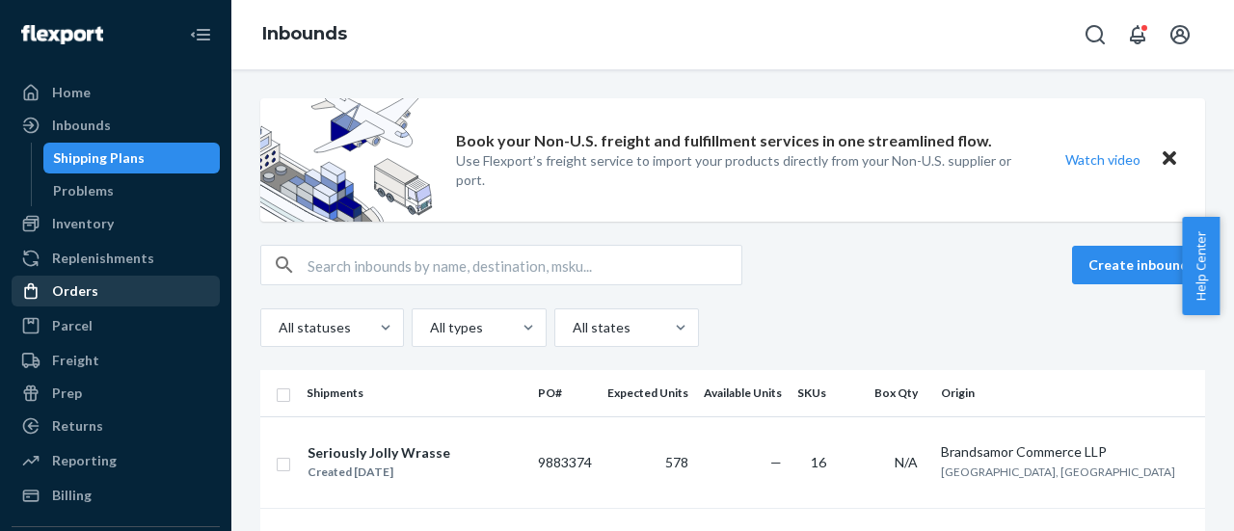
click at [71, 288] on div "Orders" at bounding box center [75, 291] width 46 height 19
